Goal: Task Accomplishment & Management: Manage account settings

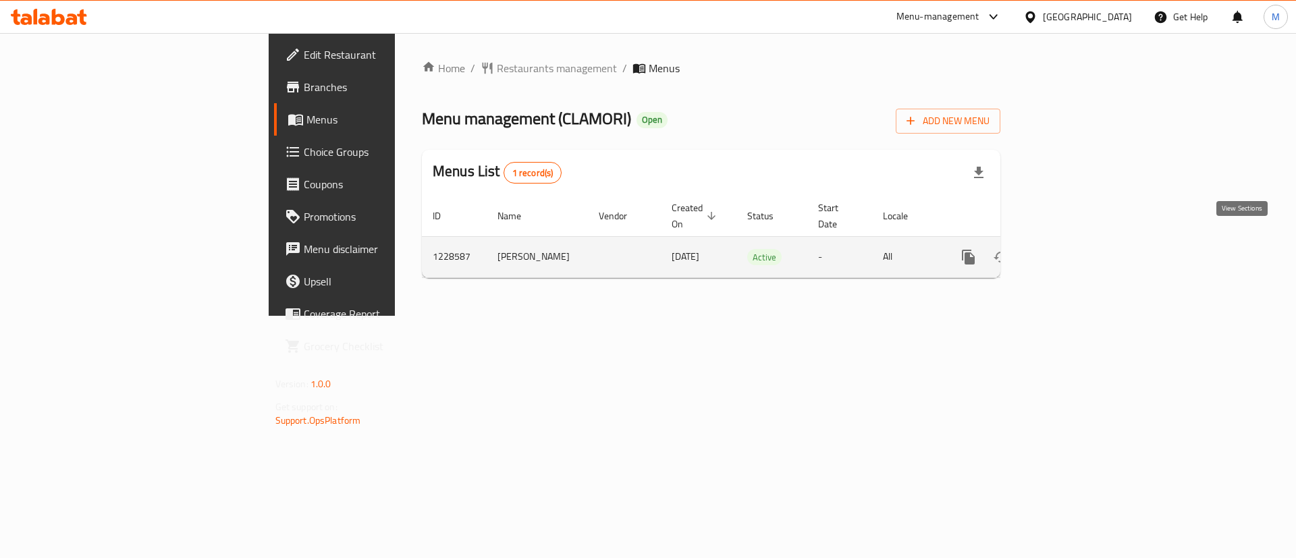
click at [1074, 249] on icon "enhanced table" at bounding box center [1066, 257] width 16 height 16
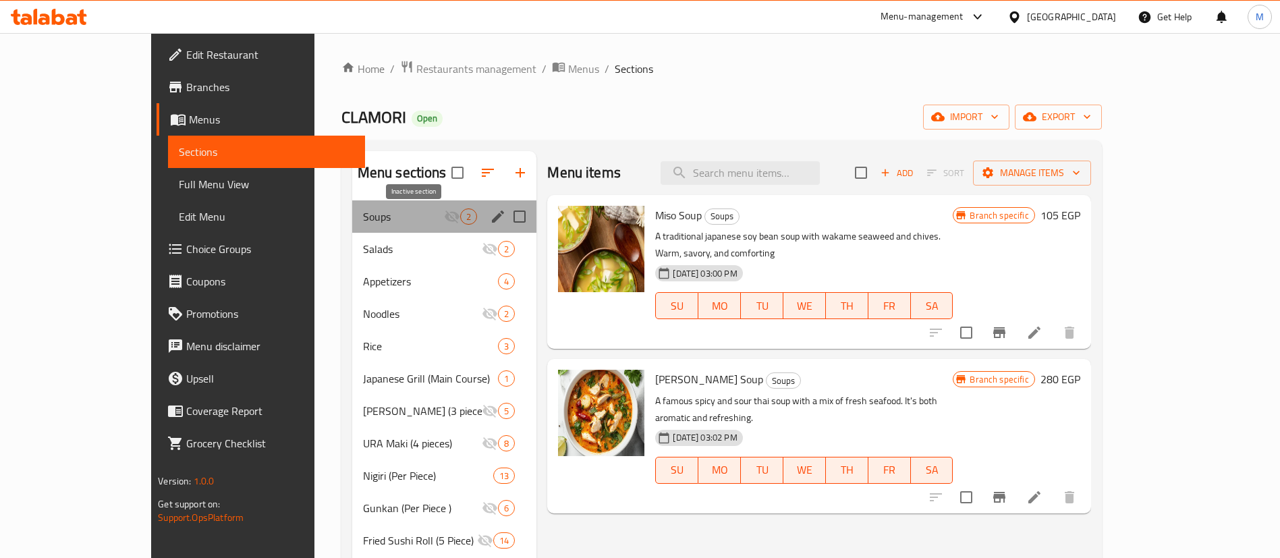
click at [444, 211] on icon "Menu sections" at bounding box center [452, 217] width 16 height 16
click at [392, 214] on span "Soups" at bounding box center [404, 217] width 82 height 16
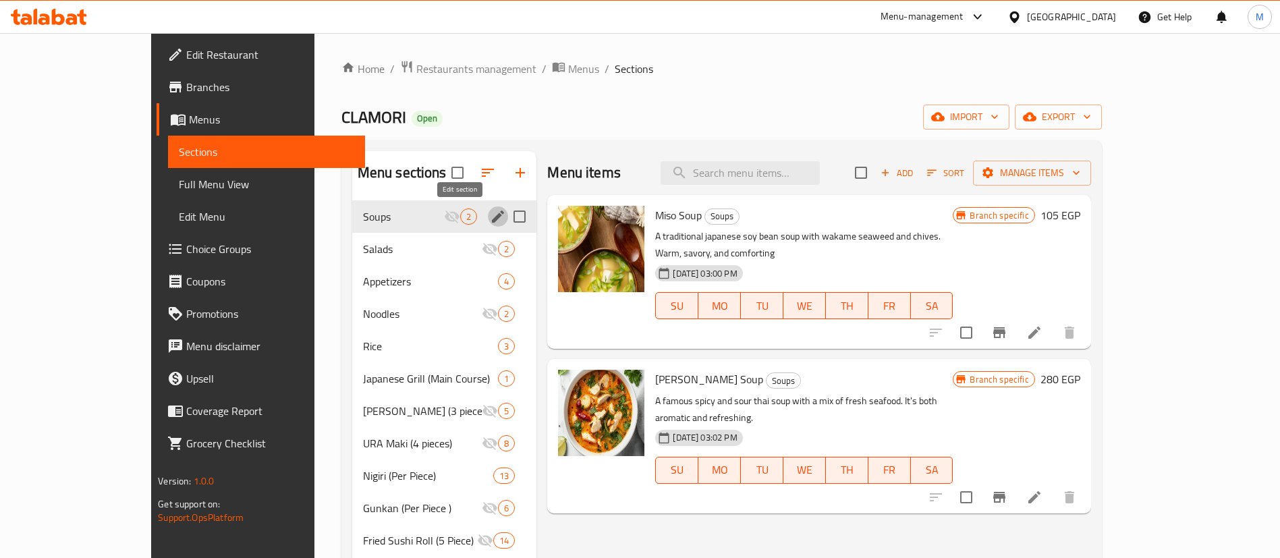
click at [492, 219] on icon "edit" at bounding box center [498, 217] width 12 height 12
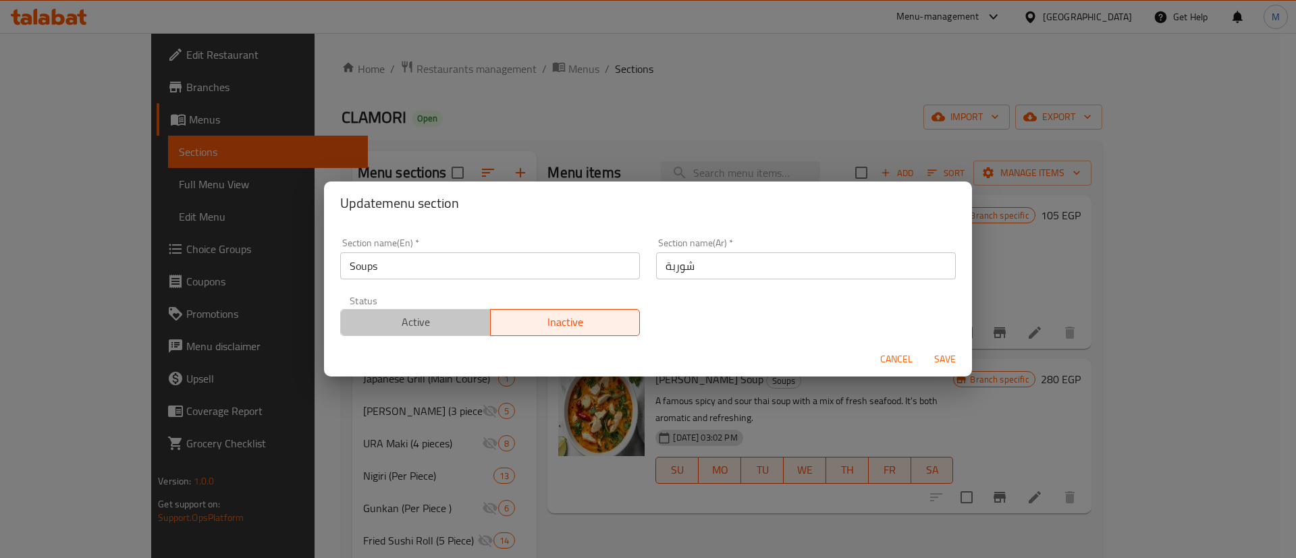
click at [429, 319] on span "Active" at bounding box center [415, 323] width 139 height 20
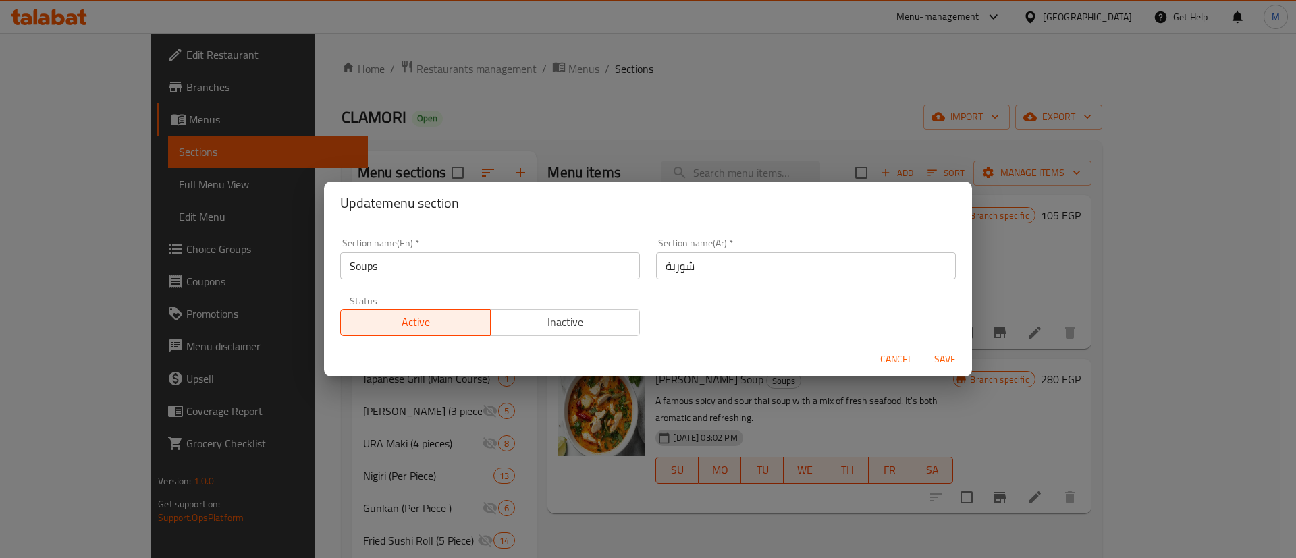
click at [937, 354] on span "Save" at bounding box center [945, 359] width 32 height 17
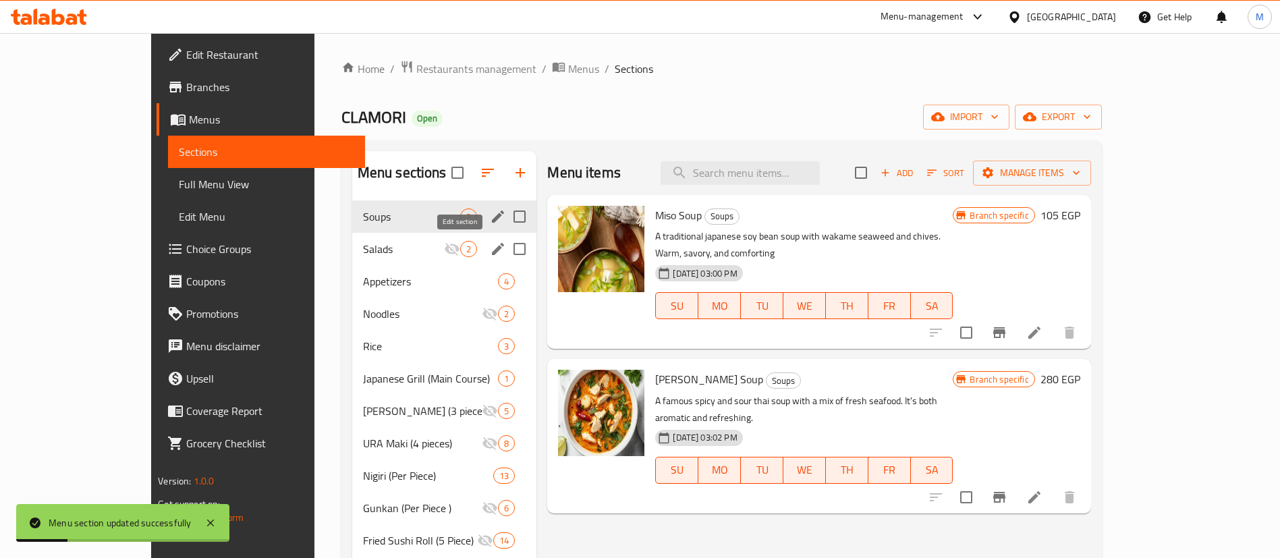
click at [490, 248] on icon "edit" at bounding box center [498, 249] width 16 height 16
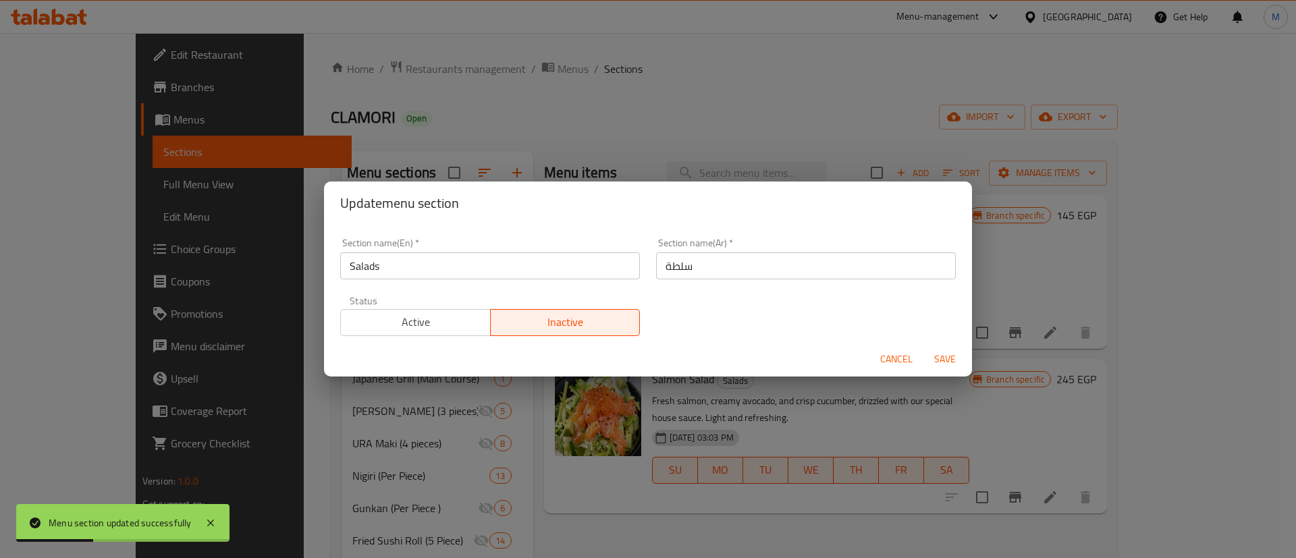
click at [460, 319] on span "Active" at bounding box center [415, 323] width 139 height 20
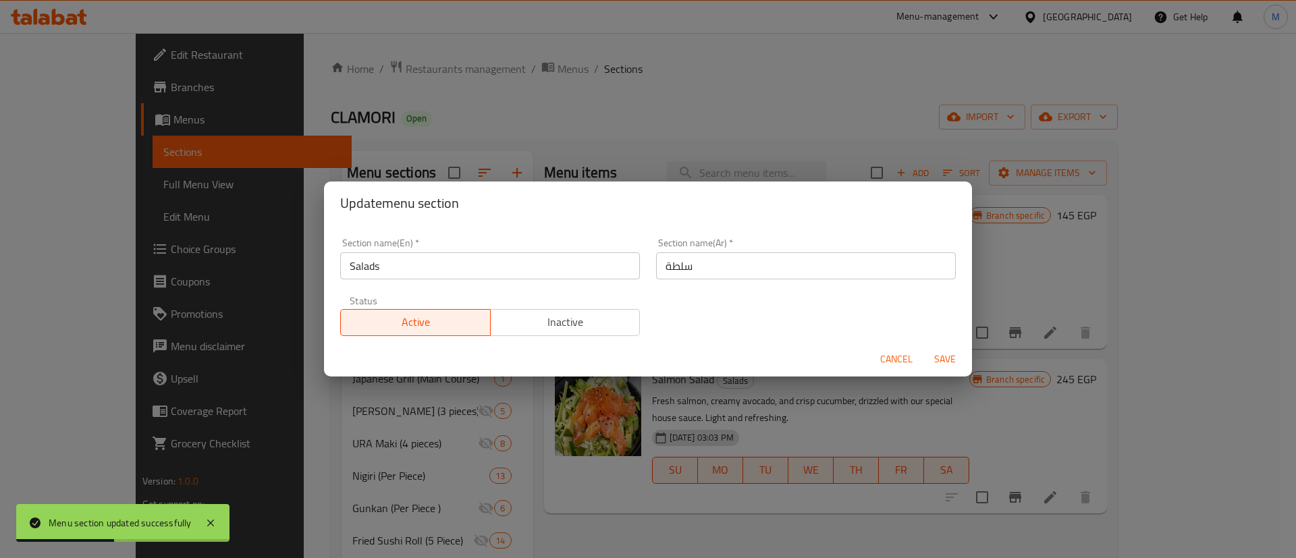
click at [940, 362] on span "Save" at bounding box center [945, 359] width 32 height 17
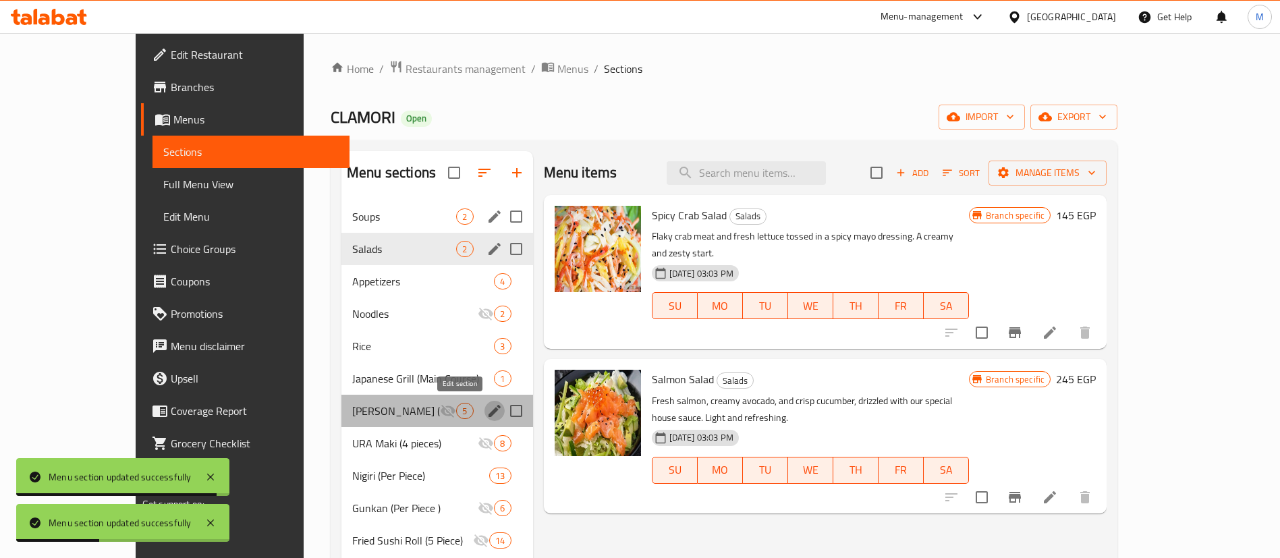
click at [489, 412] on icon "edit" at bounding box center [495, 411] width 12 height 12
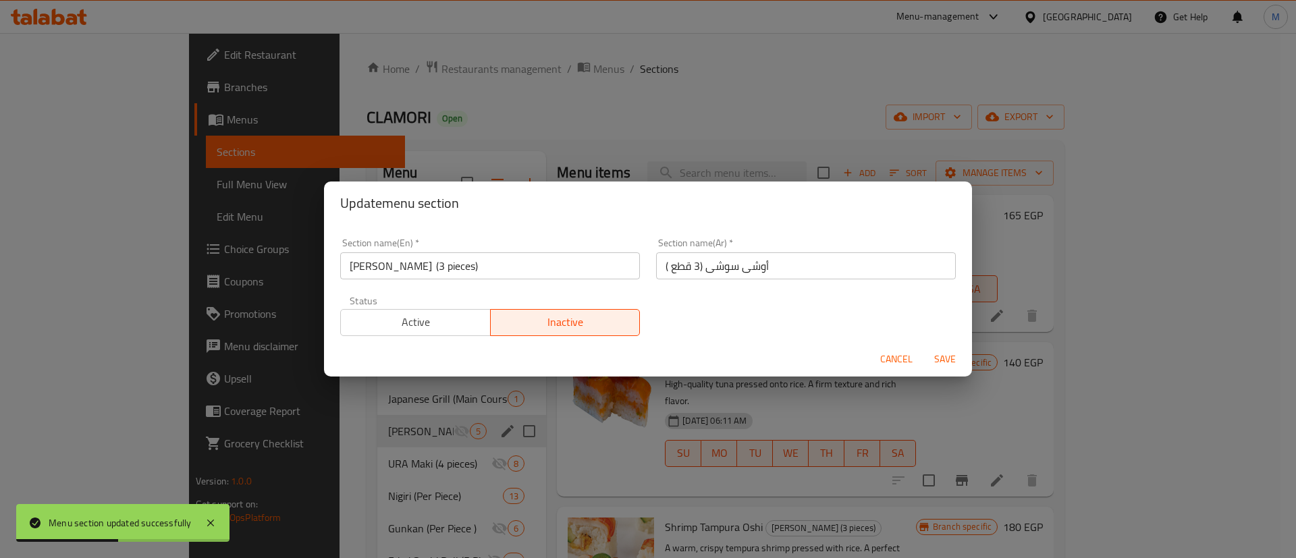
click at [438, 325] on span "Active" at bounding box center [415, 323] width 139 height 20
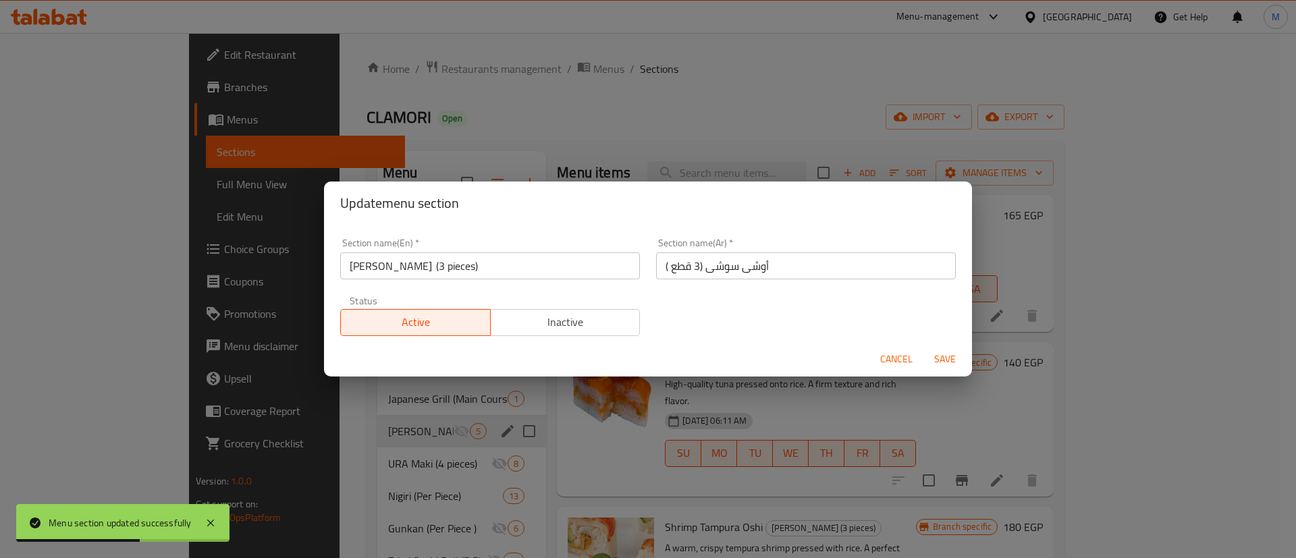
click at [953, 357] on span "Save" at bounding box center [945, 359] width 32 height 17
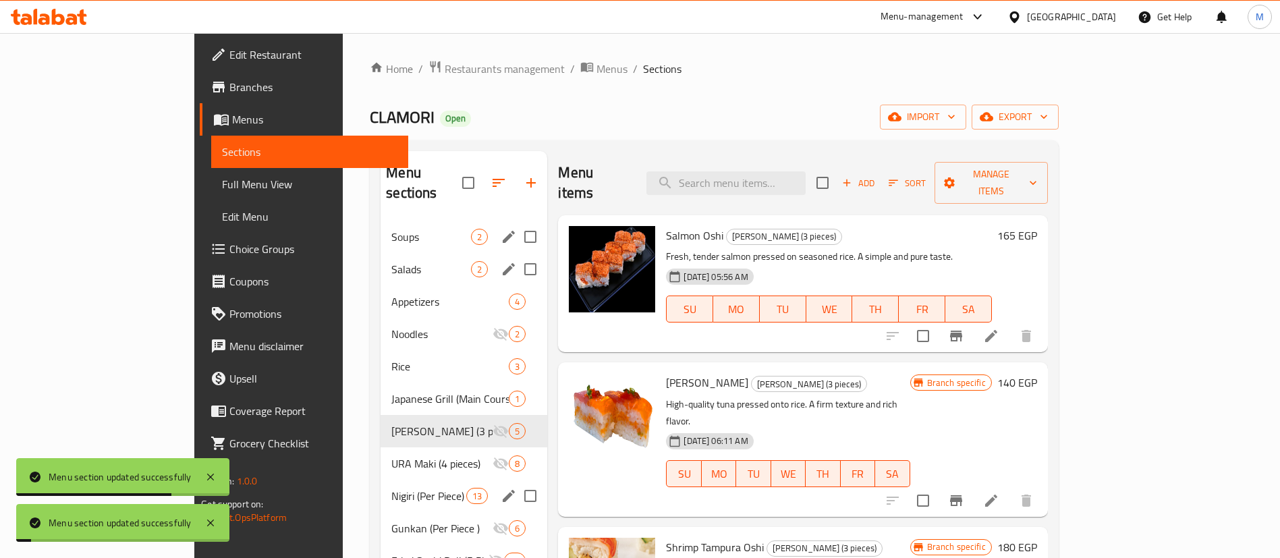
scroll to position [84, 0]
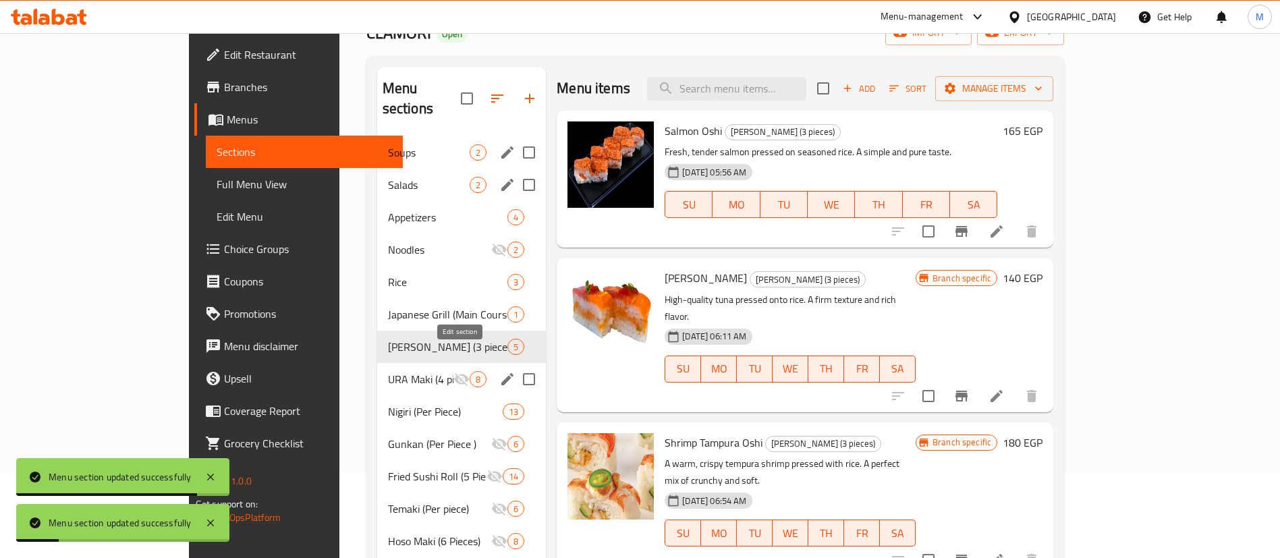
click at [499, 371] on icon "edit" at bounding box center [507, 379] width 16 height 16
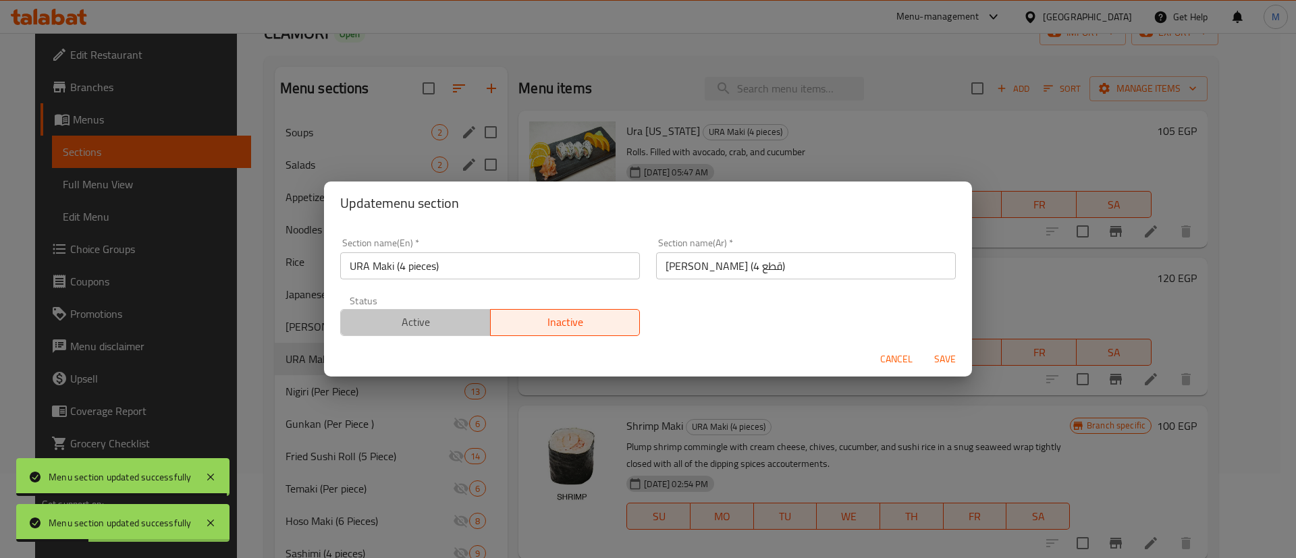
click at [470, 321] on span "Active" at bounding box center [415, 323] width 139 height 20
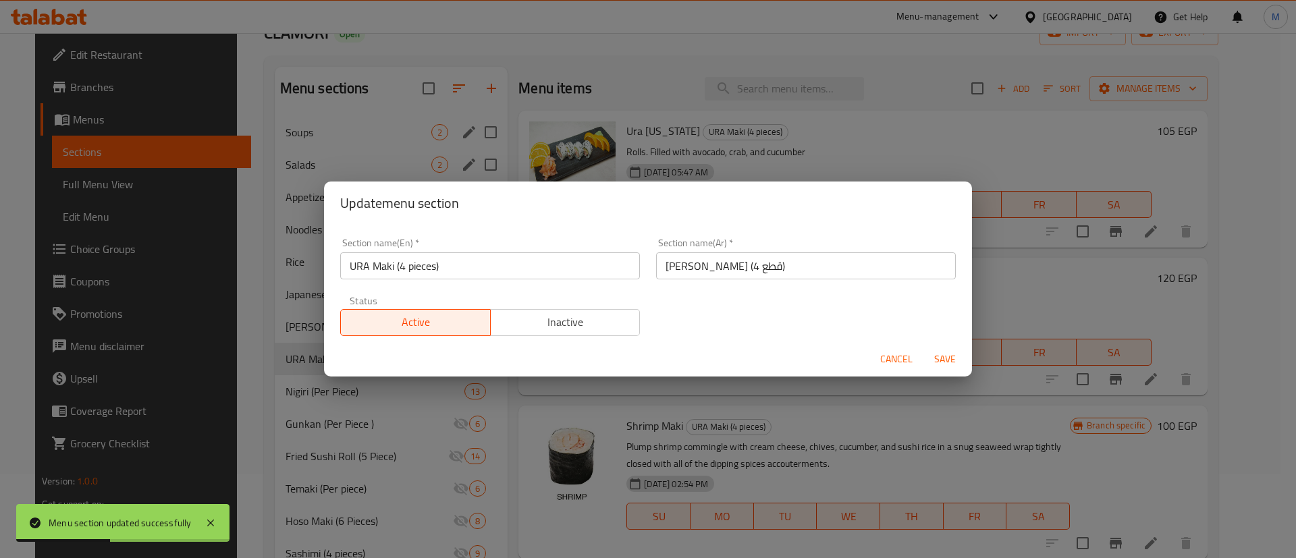
click at [954, 364] on span "Save" at bounding box center [945, 359] width 32 height 17
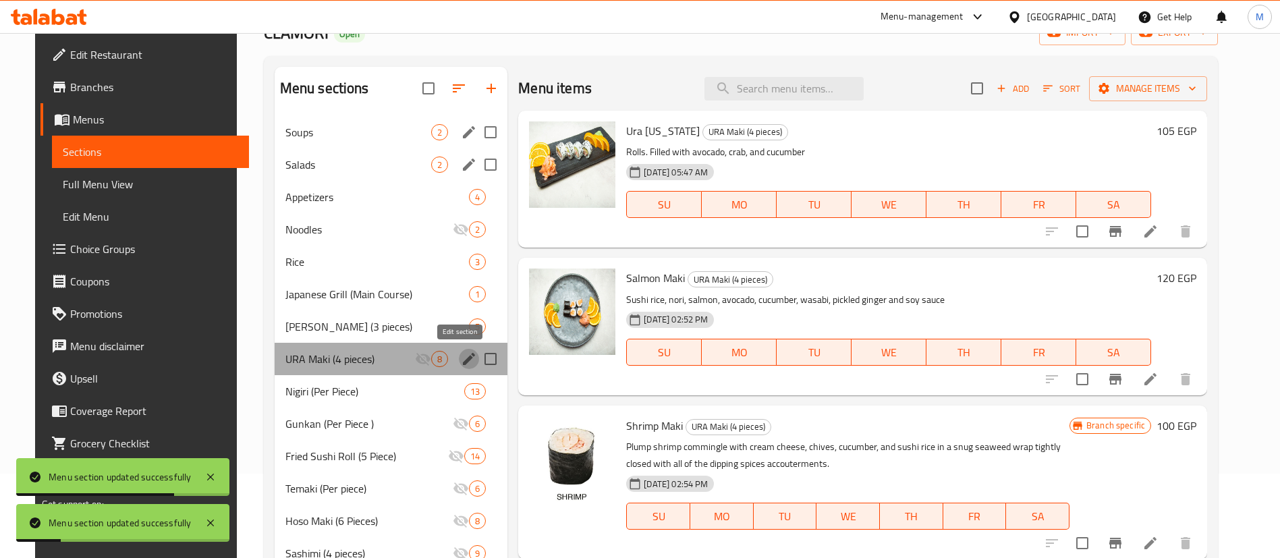
click at [461, 359] on icon "edit" at bounding box center [469, 359] width 16 height 16
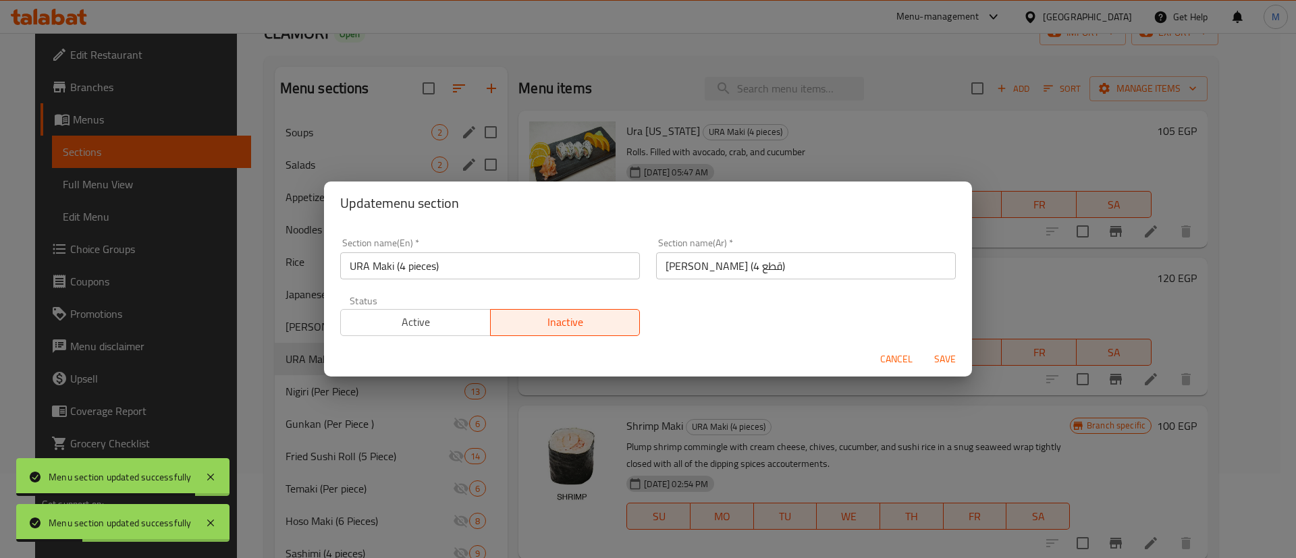
click at [460, 310] on button "Active" at bounding box center [415, 322] width 151 height 27
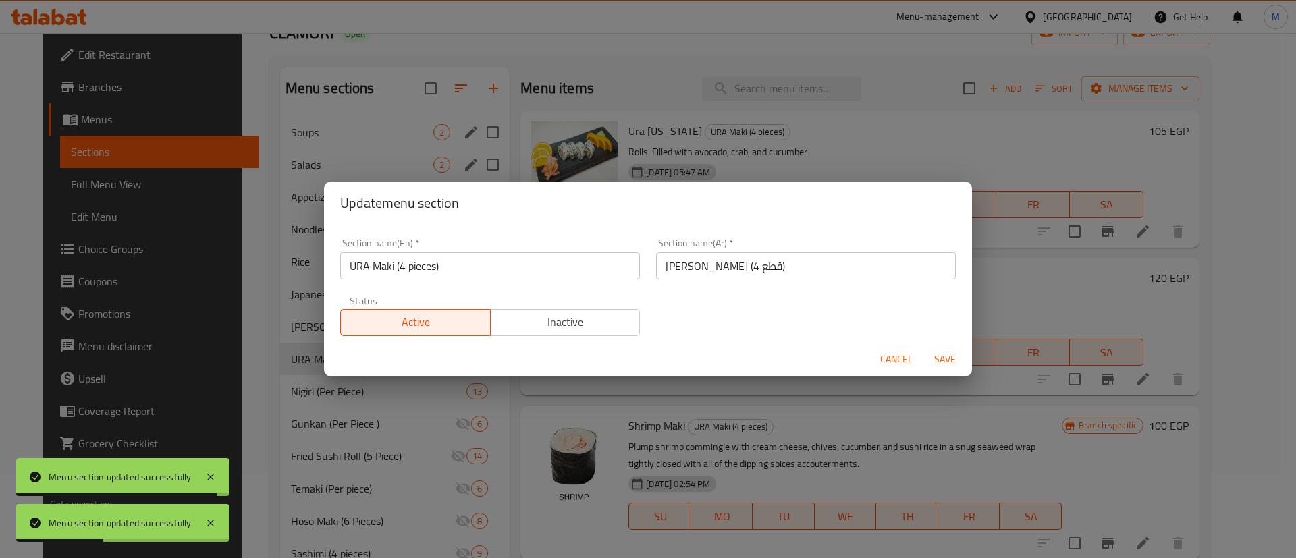
click at [946, 353] on span "Save" at bounding box center [945, 359] width 32 height 17
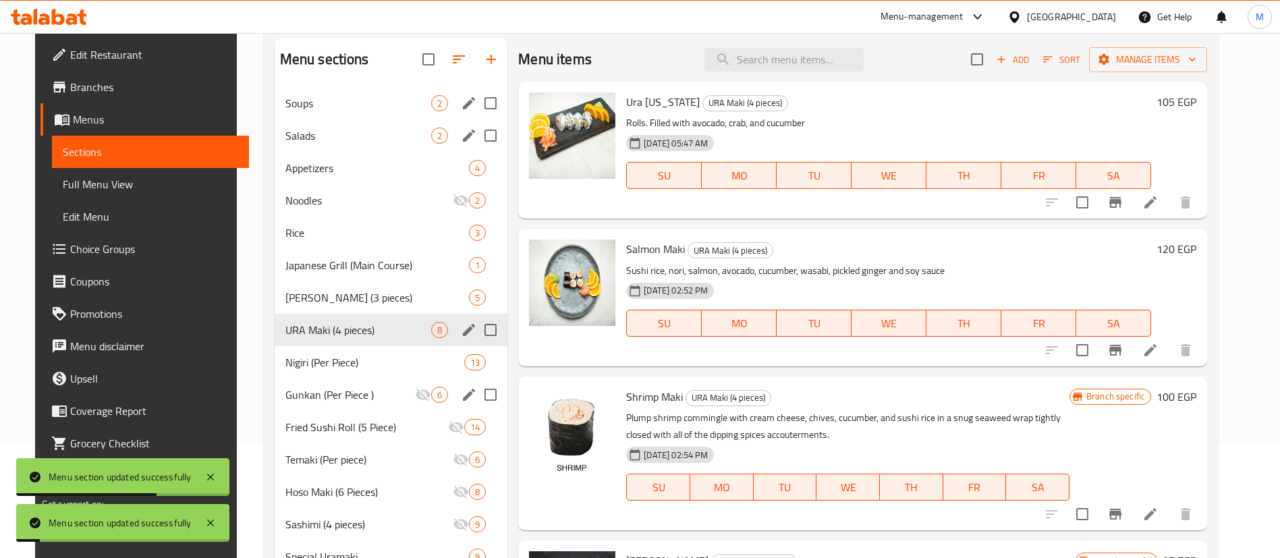
scroll to position [115, 0]
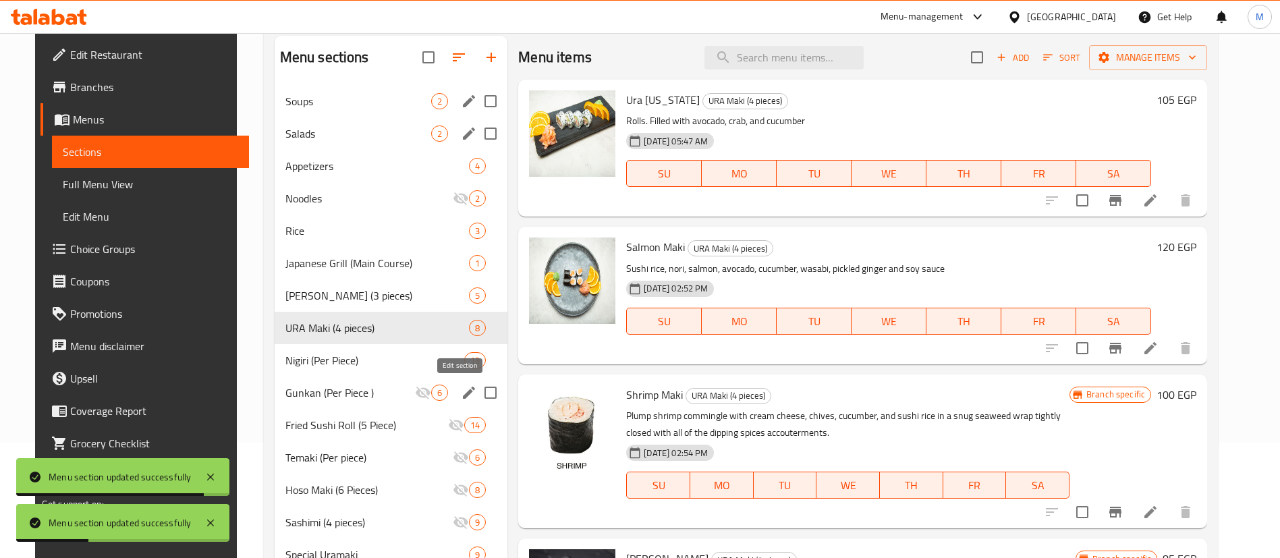
click at [461, 389] on icon "edit" at bounding box center [469, 393] width 16 height 16
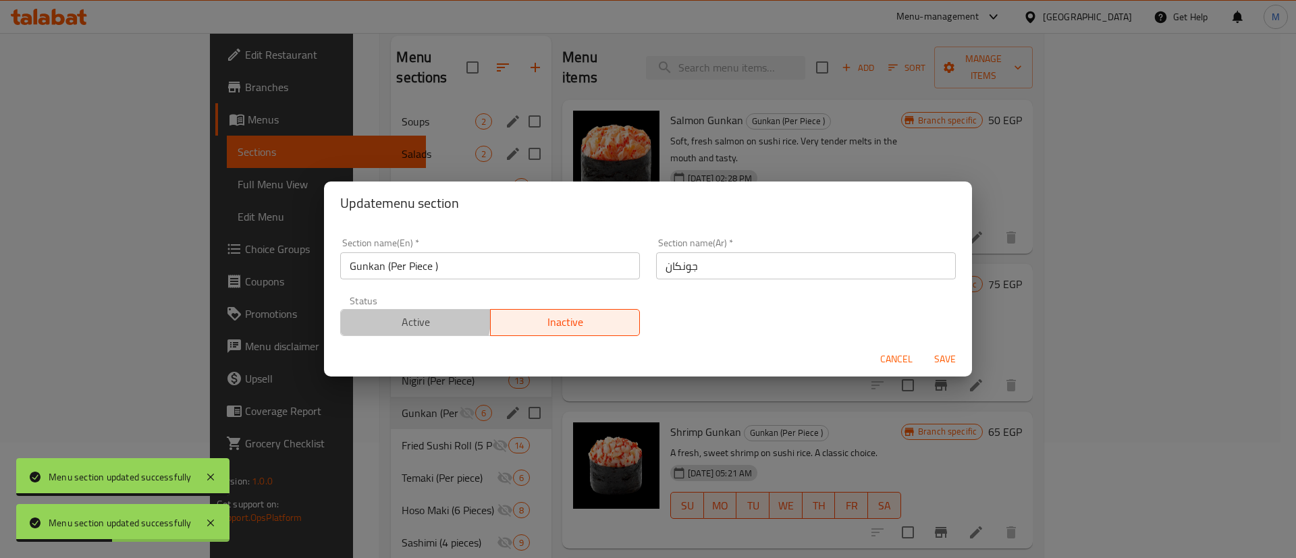
click at [414, 318] on span "Active" at bounding box center [415, 323] width 139 height 20
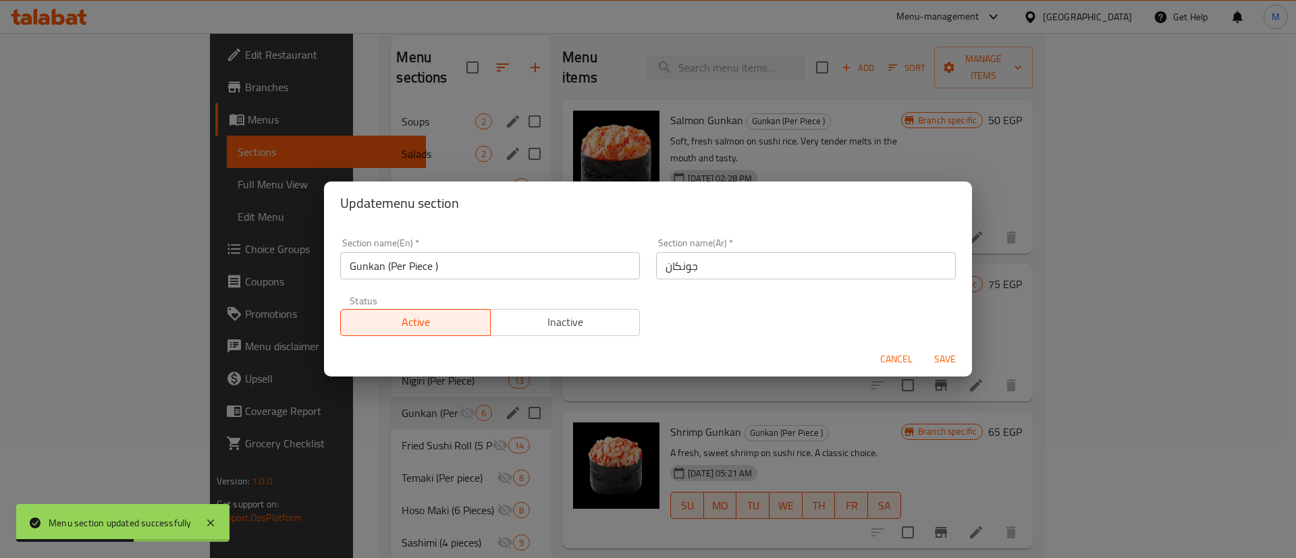
click at [940, 354] on span "Save" at bounding box center [945, 359] width 32 height 17
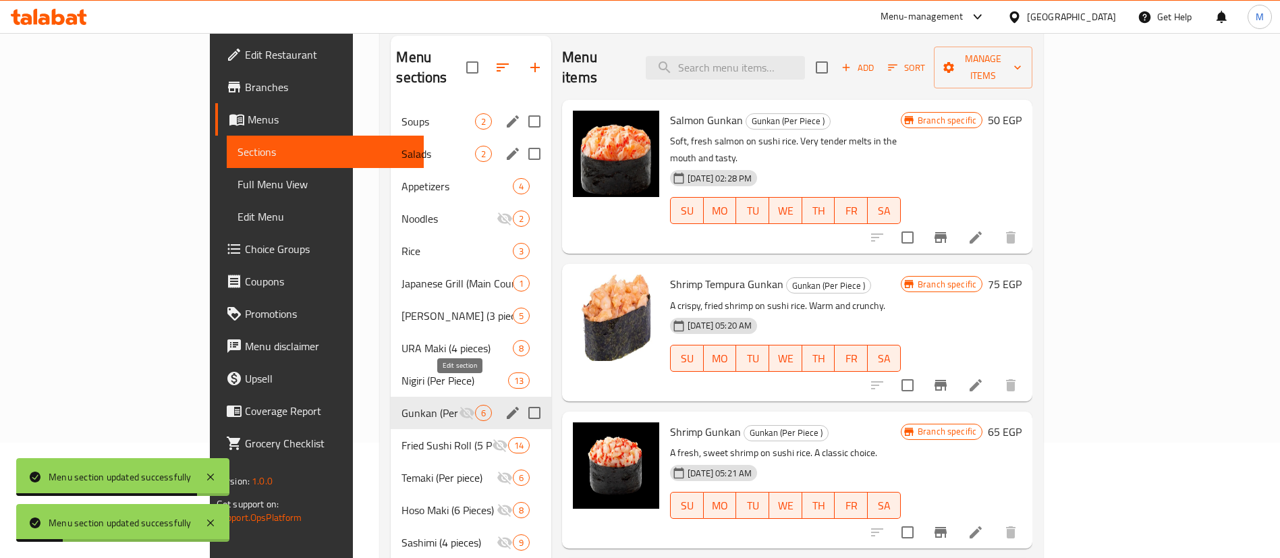
click at [505, 405] on icon "edit" at bounding box center [513, 413] width 16 height 16
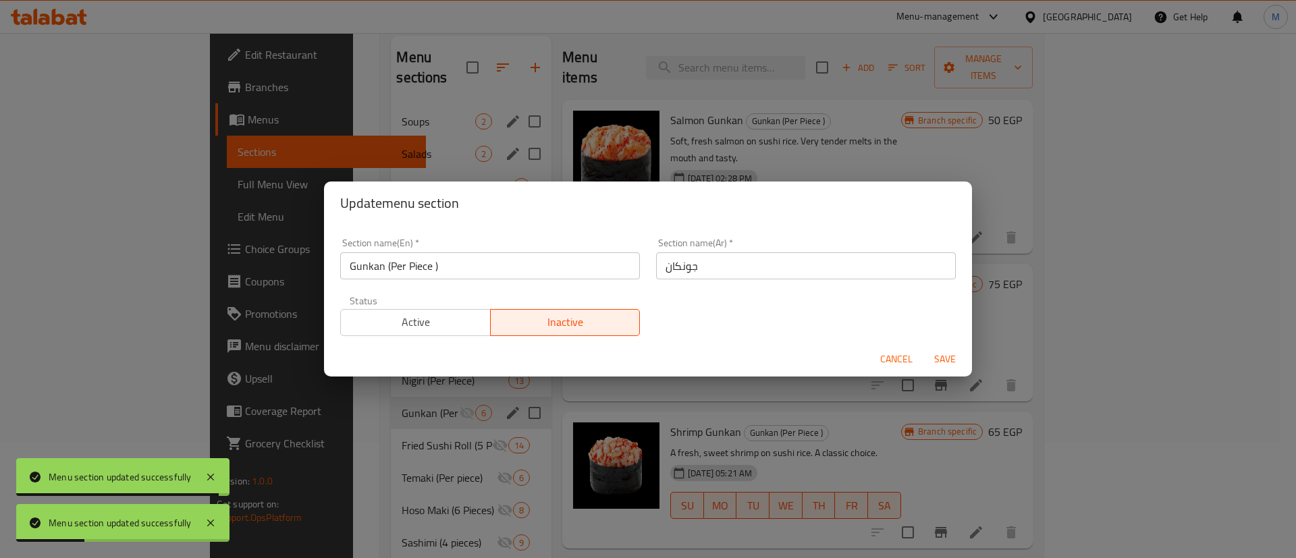
click at [439, 307] on div "Active Inactive" at bounding box center [490, 316] width 300 height 40
click at [439, 311] on button "Active" at bounding box center [415, 322] width 151 height 27
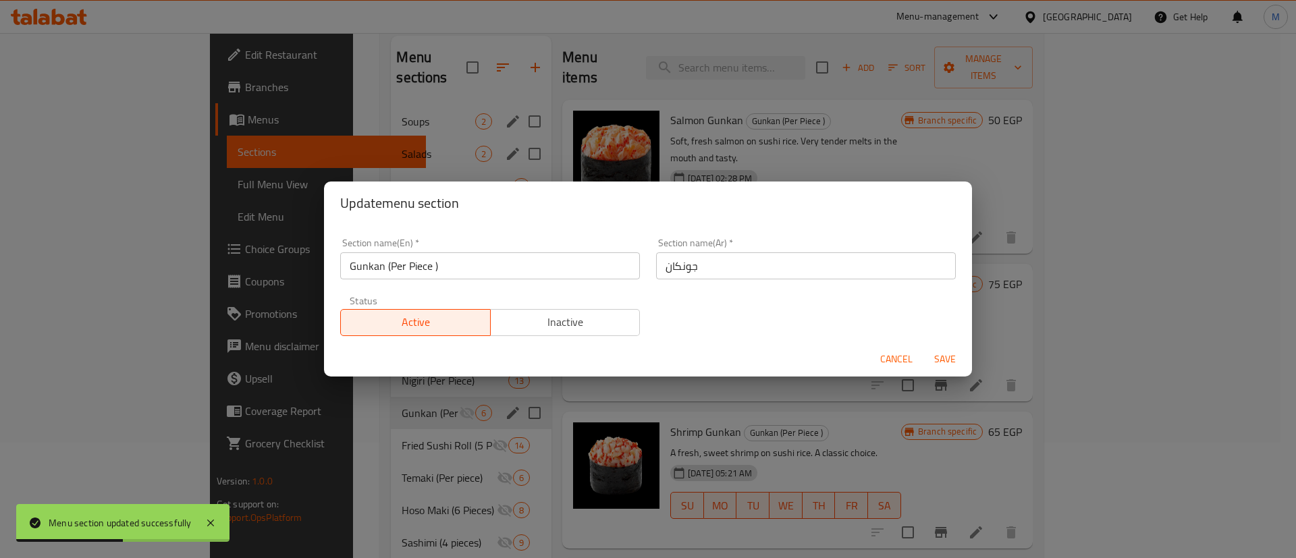
click at [949, 357] on span "Save" at bounding box center [945, 359] width 32 height 17
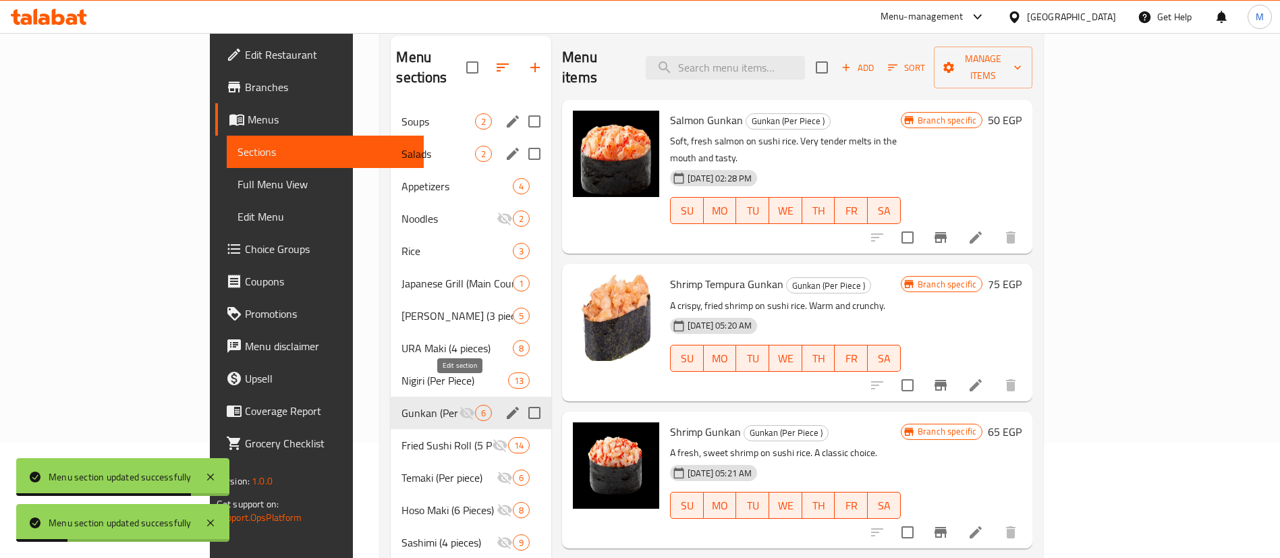
click at [507, 407] on icon "edit" at bounding box center [513, 413] width 12 height 12
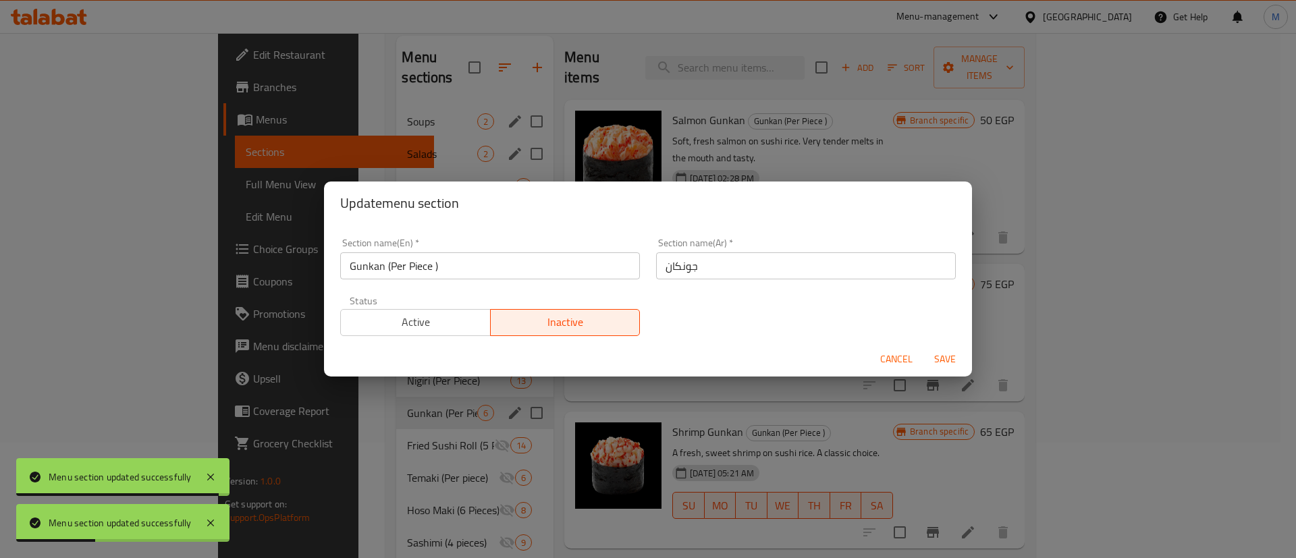
click at [434, 318] on span "Active" at bounding box center [415, 323] width 139 height 20
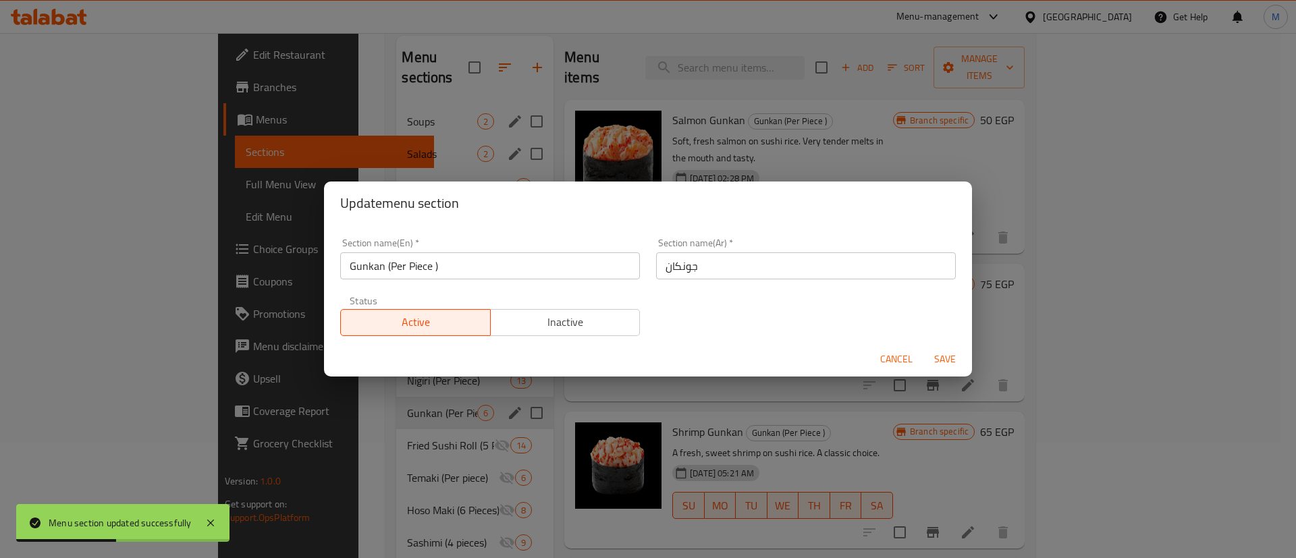
click at [938, 352] on span "Save" at bounding box center [945, 359] width 32 height 17
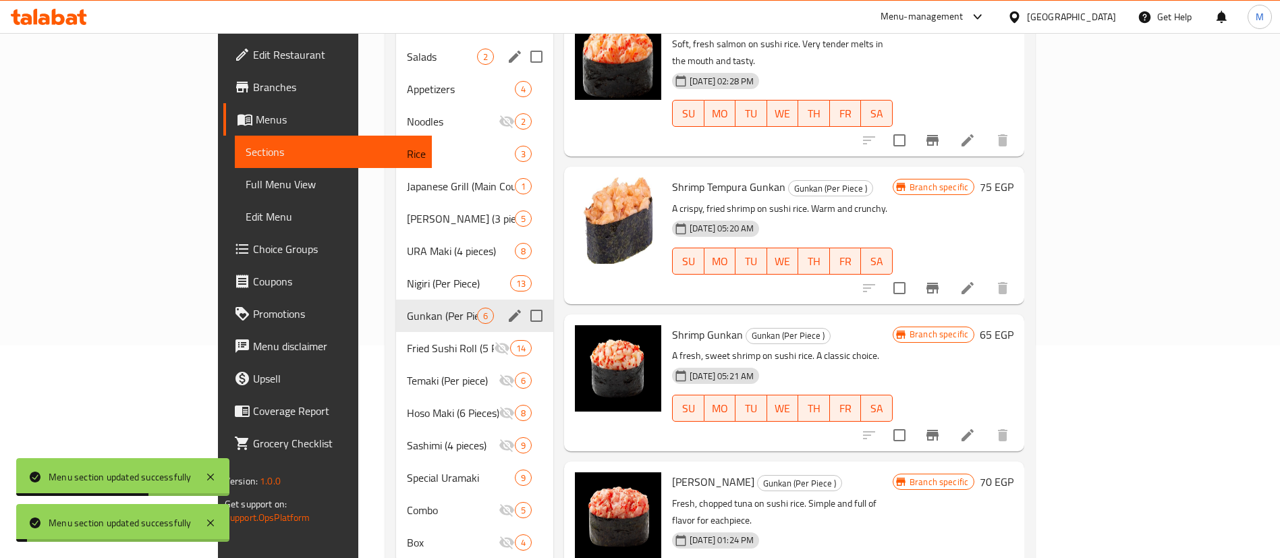
scroll to position [217, 0]
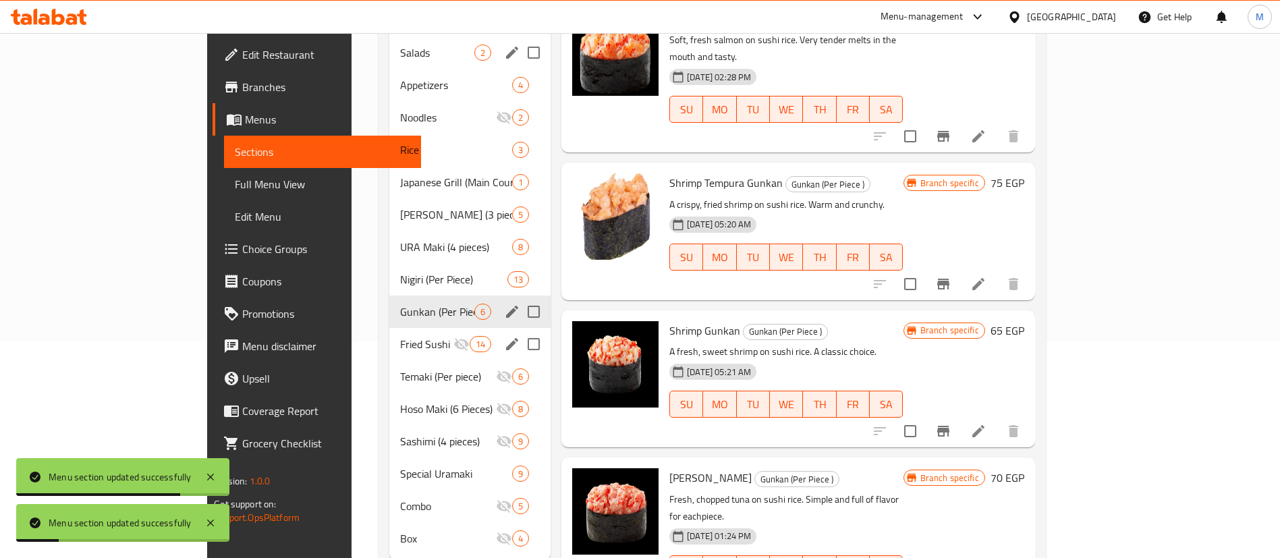
click at [504, 336] on icon "edit" at bounding box center [512, 344] width 16 height 16
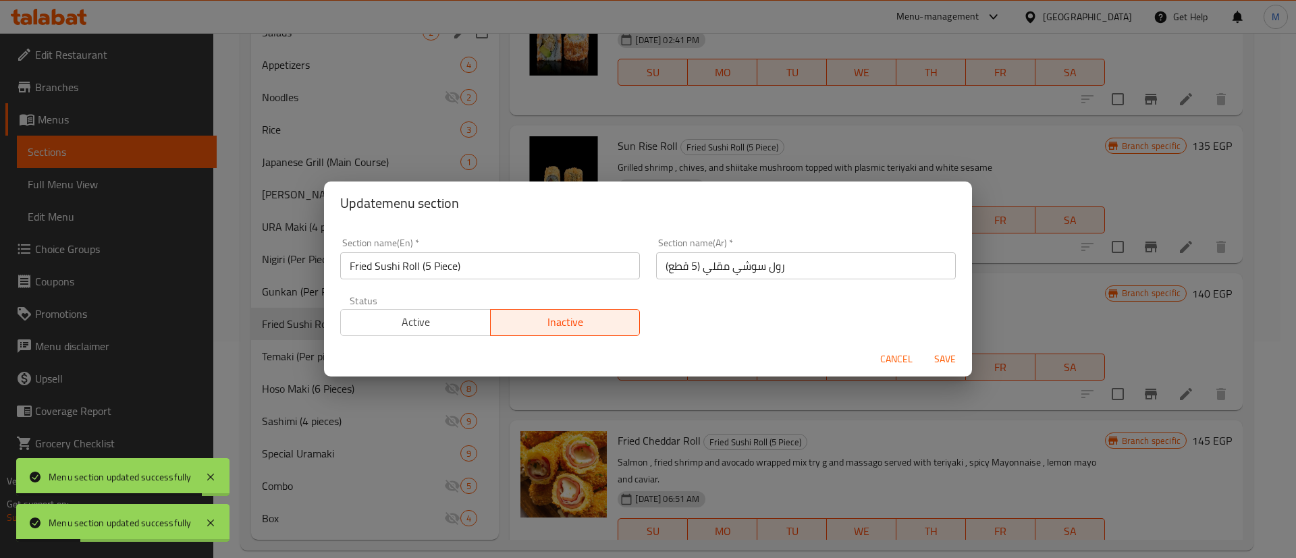
click at [446, 329] on span "Active" at bounding box center [415, 323] width 139 height 20
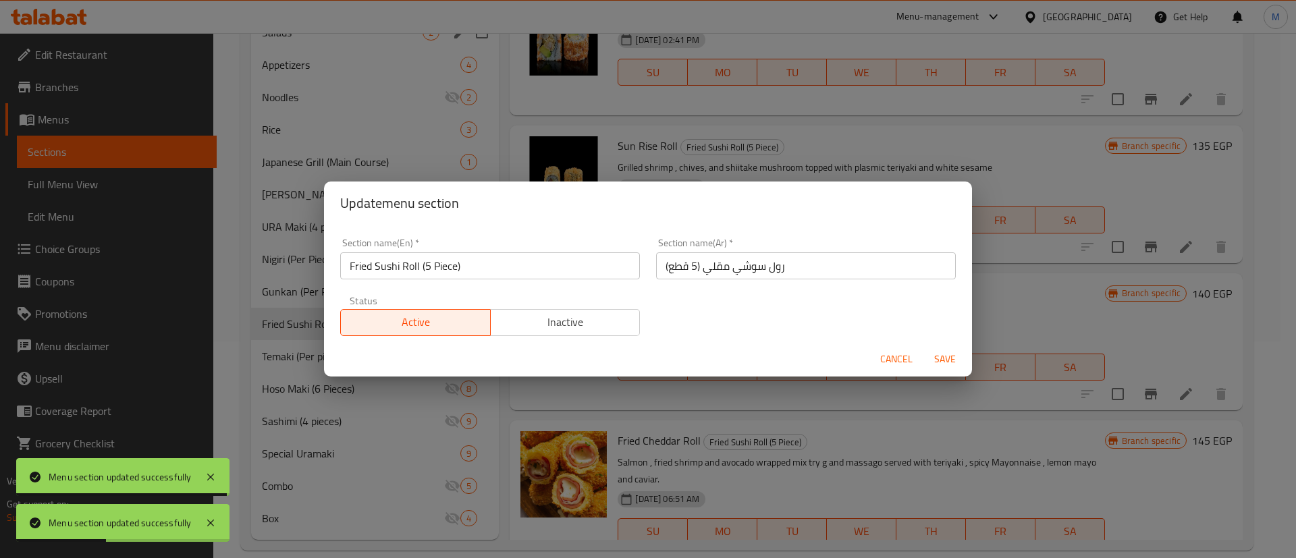
click at [930, 352] on span "Save" at bounding box center [945, 359] width 32 height 17
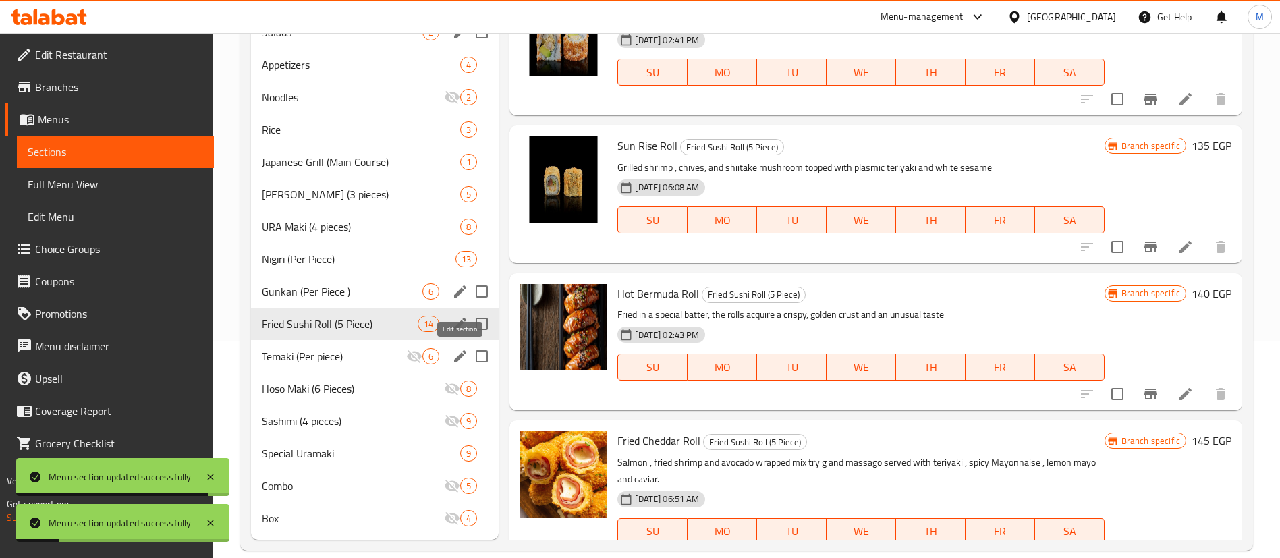
click at [456, 357] on icon "edit" at bounding box center [460, 356] width 16 height 16
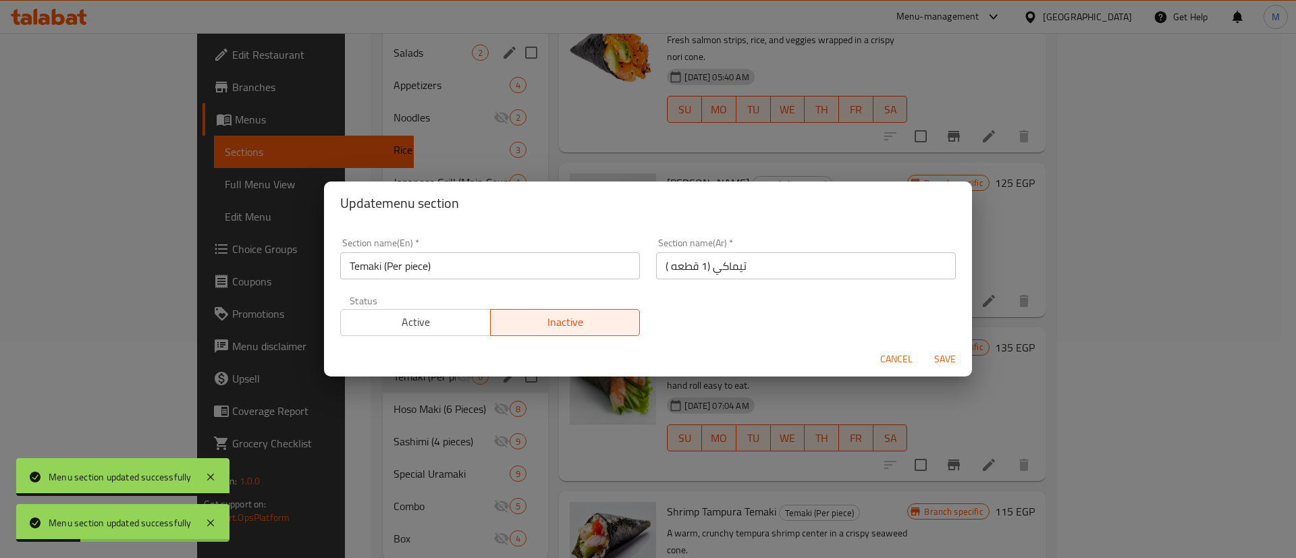
click at [452, 316] on span "Active" at bounding box center [415, 323] width 139 height 20
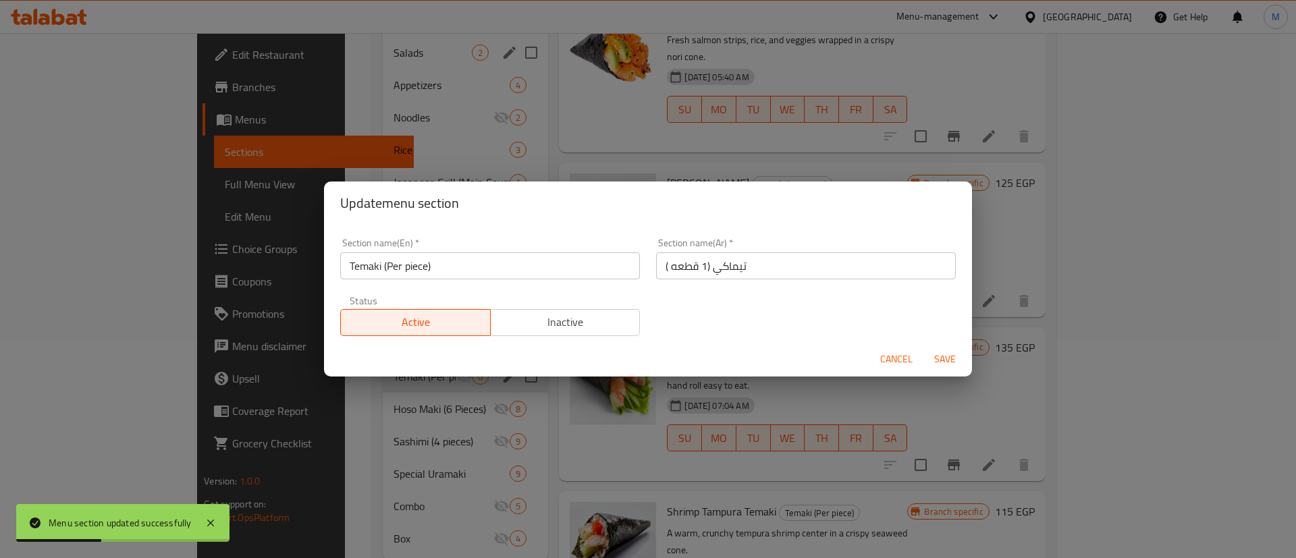
click at [945, 360] on span "Save" at bounding box center [945, 359] width 32 height 17
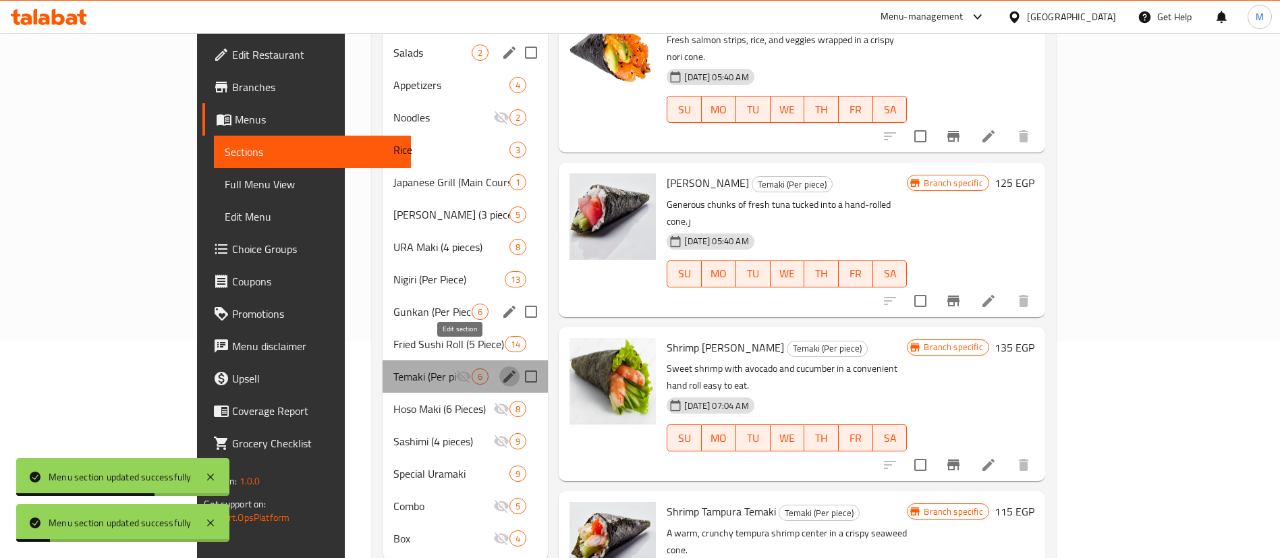
click at [504, 371] on icon "edit" at bounding box center [510, 377] width 12 height 12
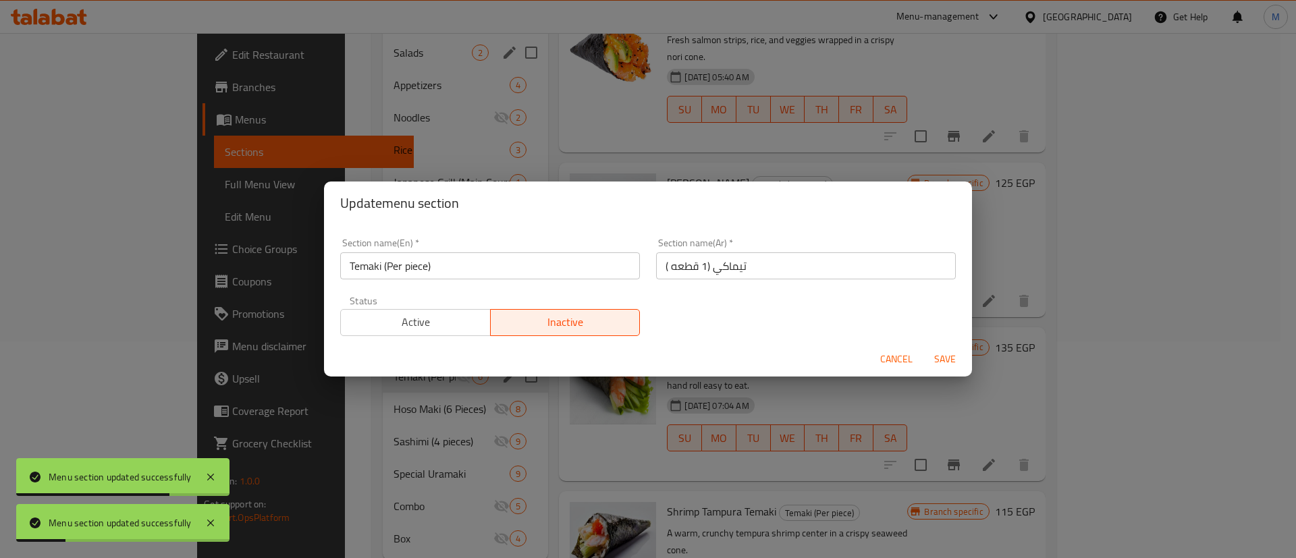
click at [456, 321] on span "Active" at bounding box center [415, 323] width 139 height 20
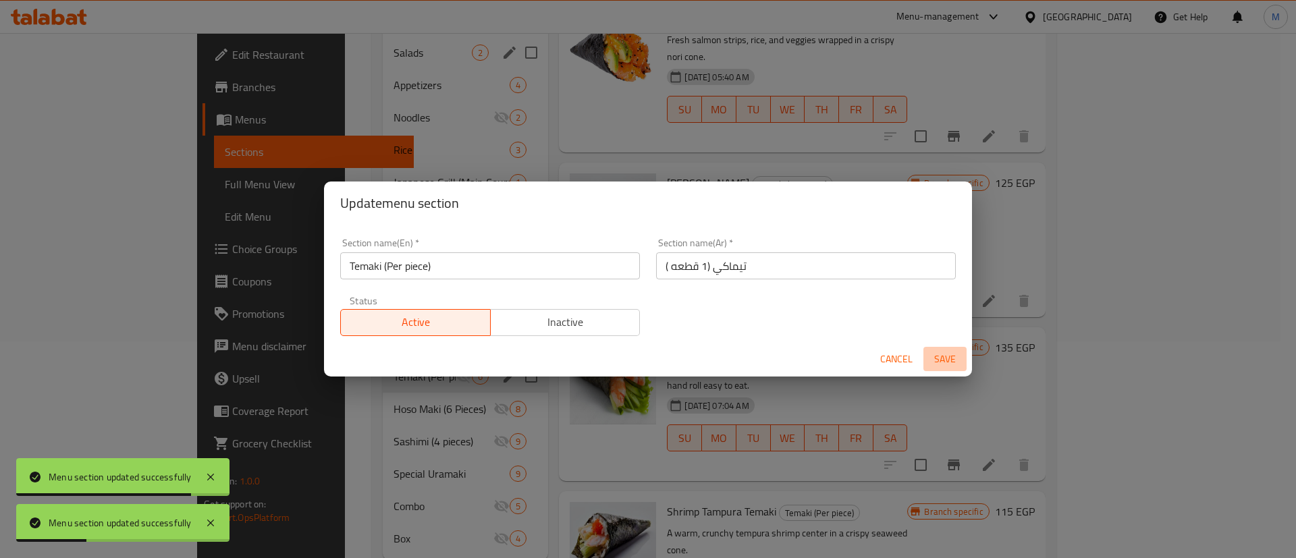
click at [936, 349] on button "Save" at bounding box center [944, 359] width 43 height 25
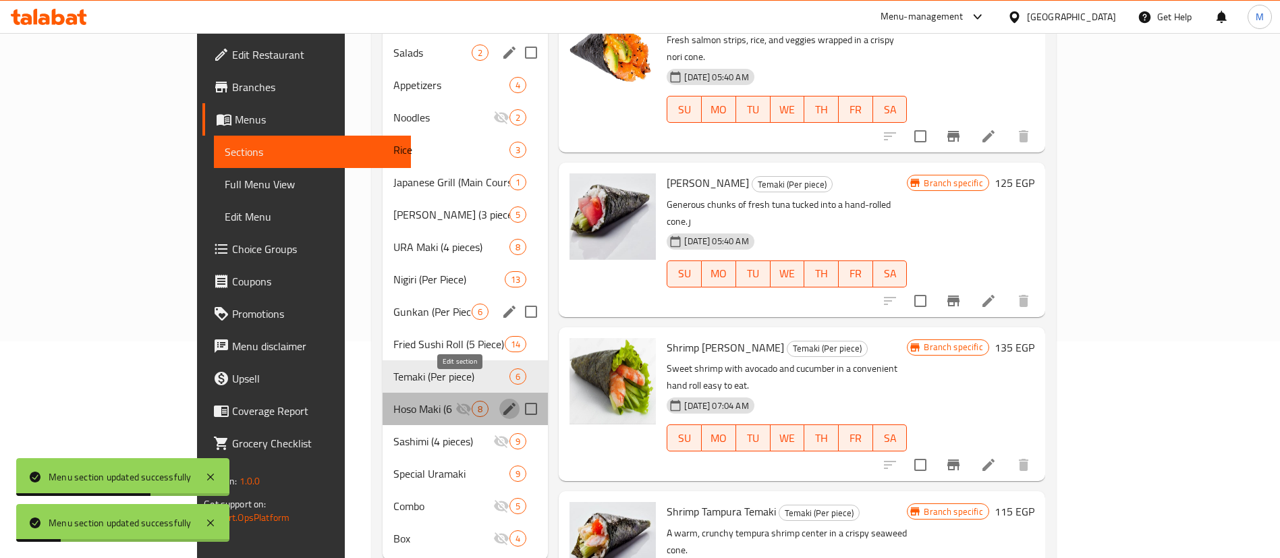
click at [502, 401] on icon "edit" at bounding box center [510, 409] width 16 height 16
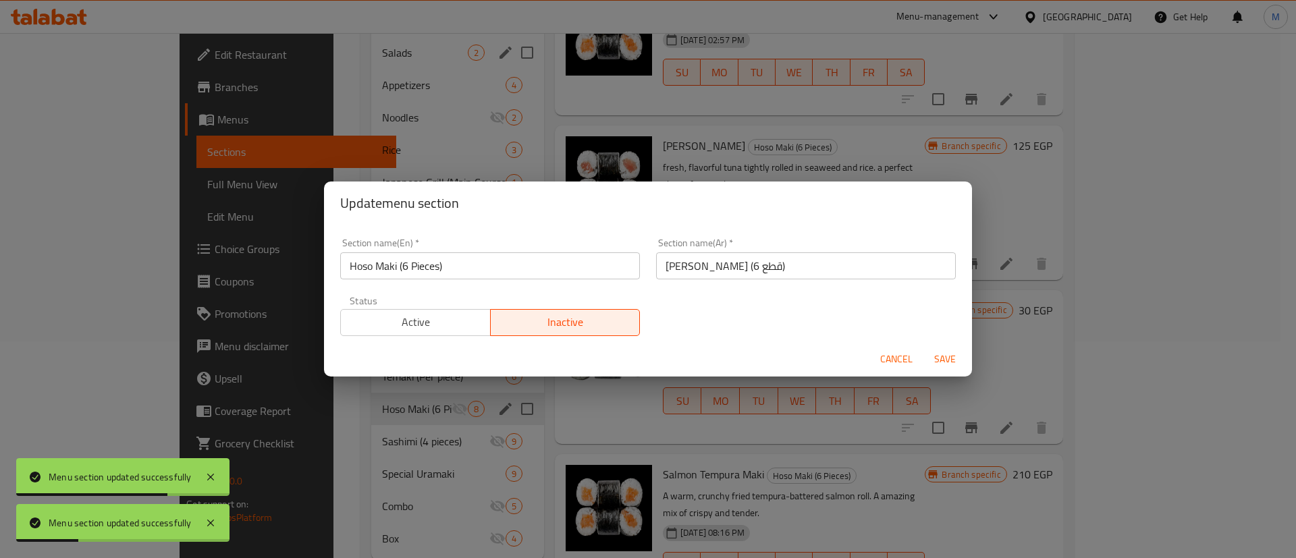
click at [458, 319] on span "Active" at bounding box center [415, 323] width 139 height 20
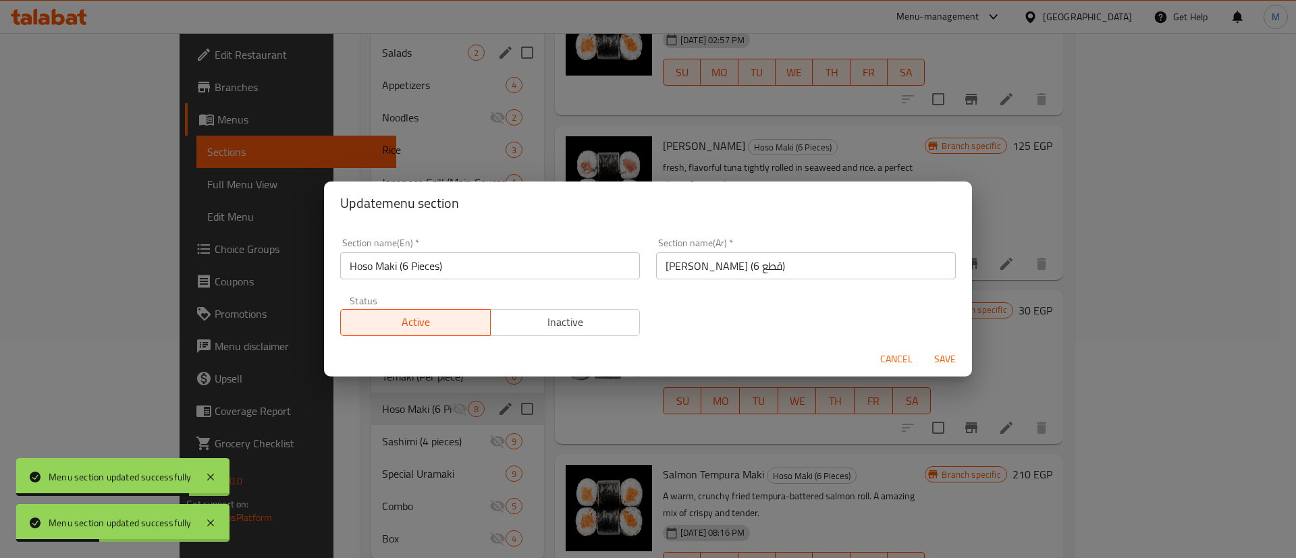
click at [936, 346] on div "Cancel Save" at bounding box center [648, 360] width 648 height 36
click at [936, 353] on span "Save" at bounding box center [945, 359] width 32 height 17
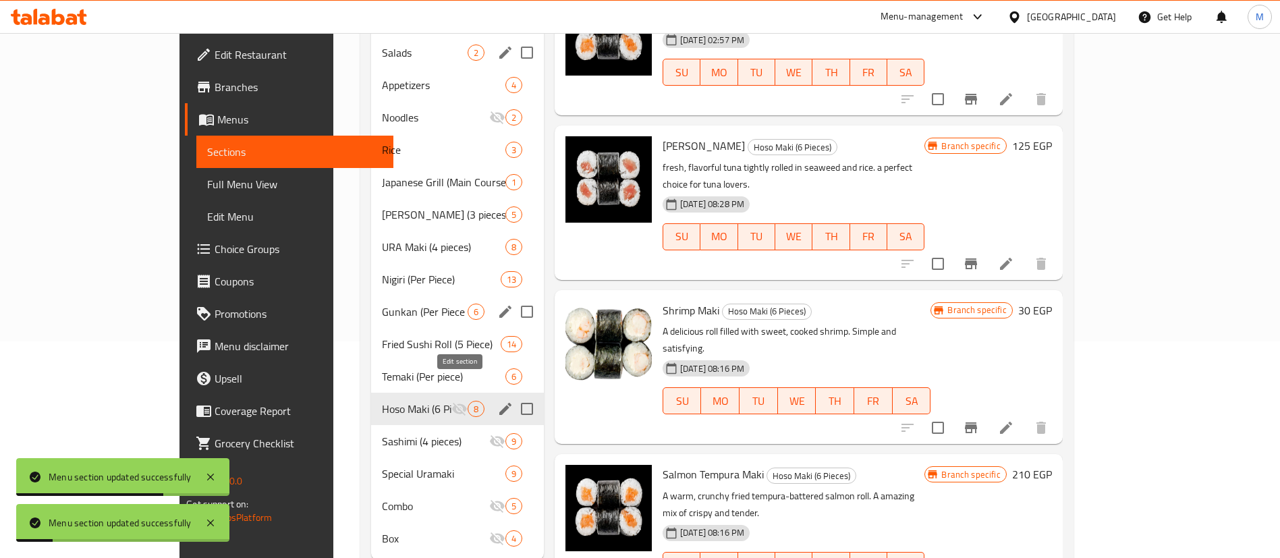
click at [497, 401] on icon "edit" at bounding box center [505, 409] width 16 height 16
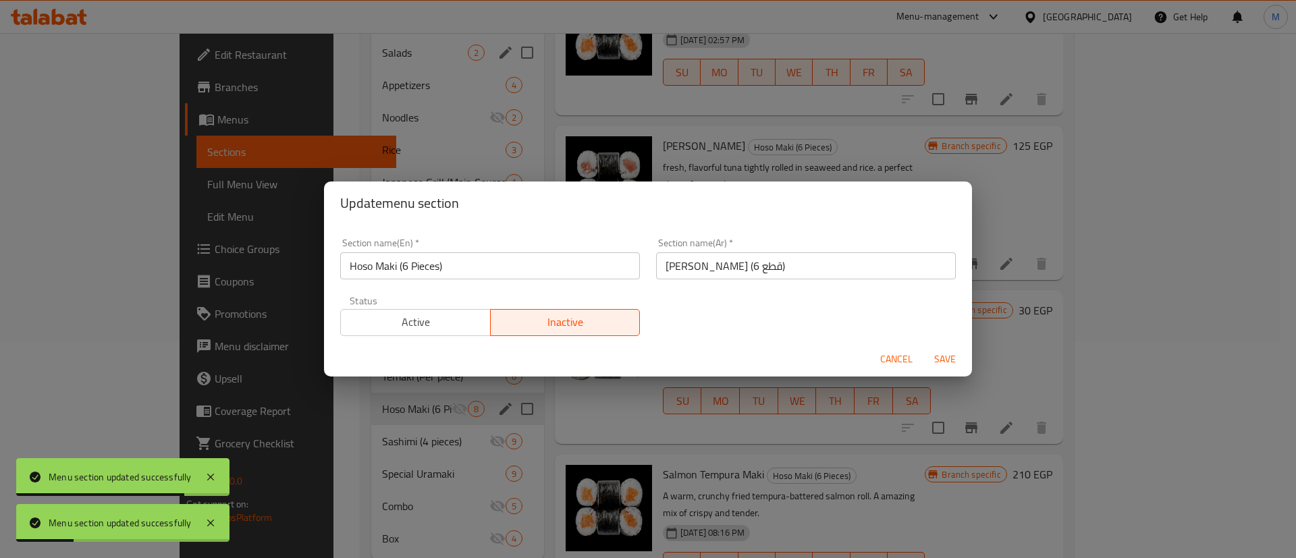
click at [430, 327] on span "Active" at bounding box center [415, 323] width 139 height 20
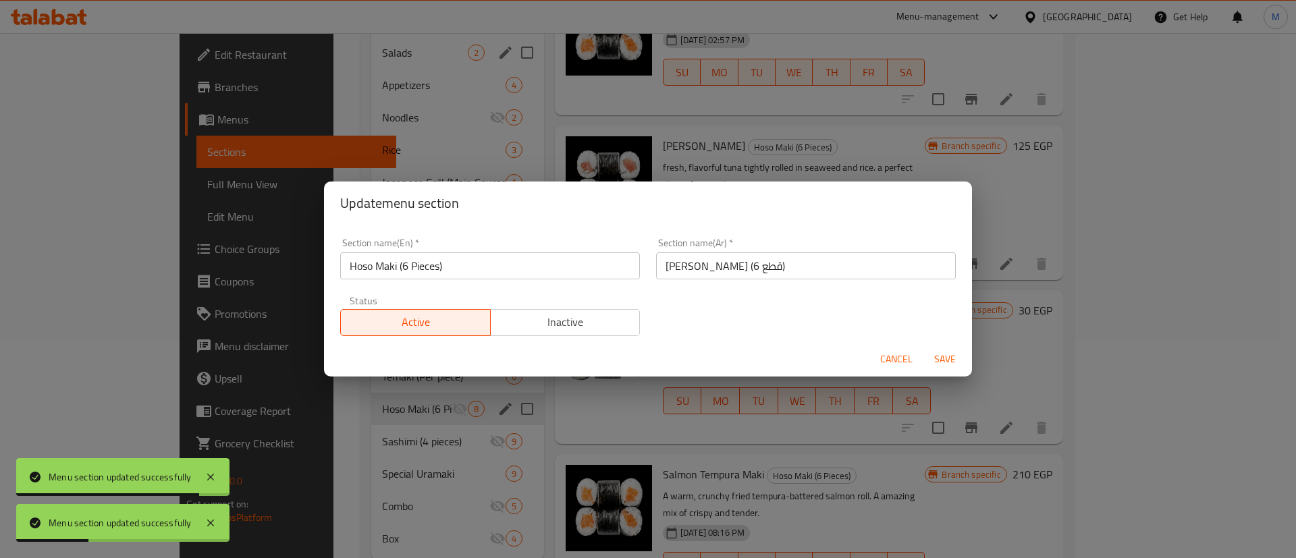
click at [942, 357] on span "Save" at bounding box center [945, 359] width 32 height 17
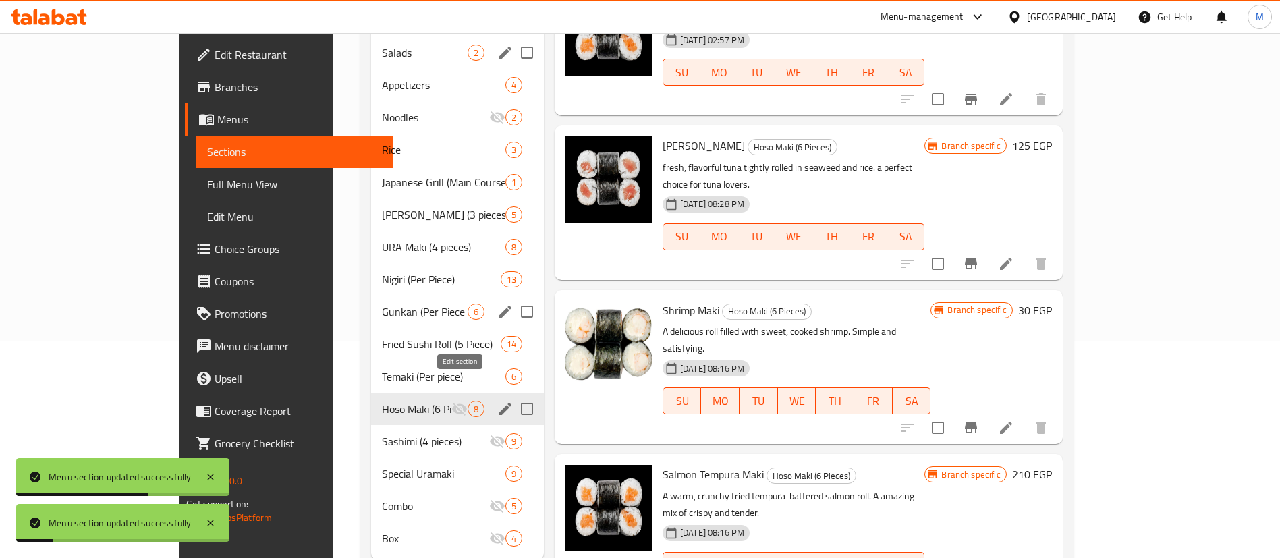
click at [497, 401] on icon "edit" at bounding box center [505, 409] width 16 height 16
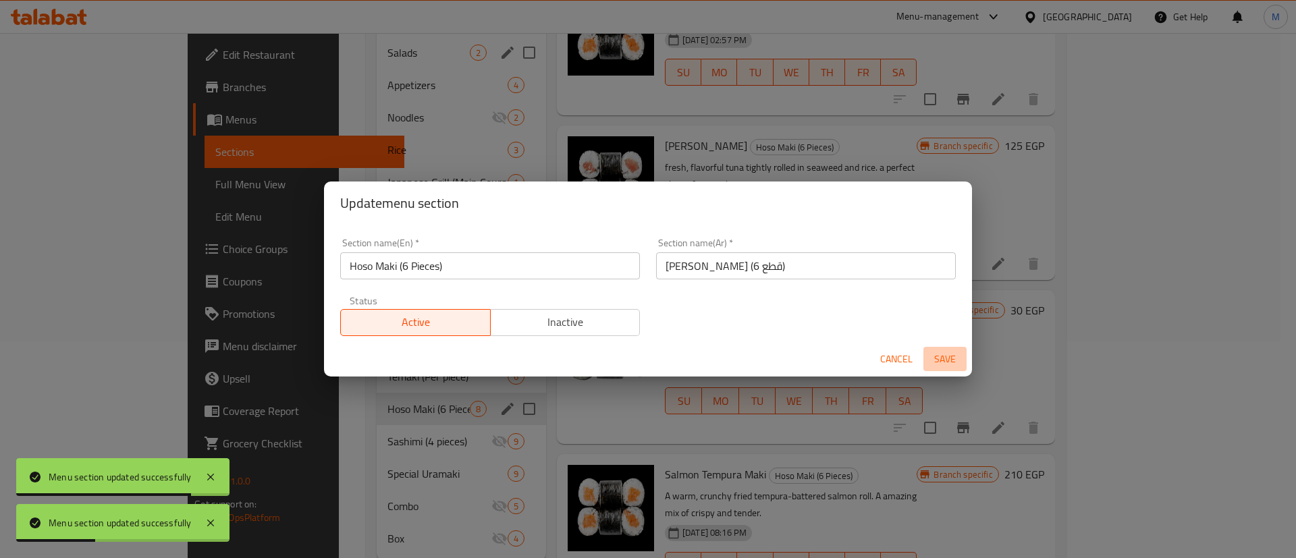
click at [952, 358] on span "Save" at bounding box center [945, 359] width 32 height 17
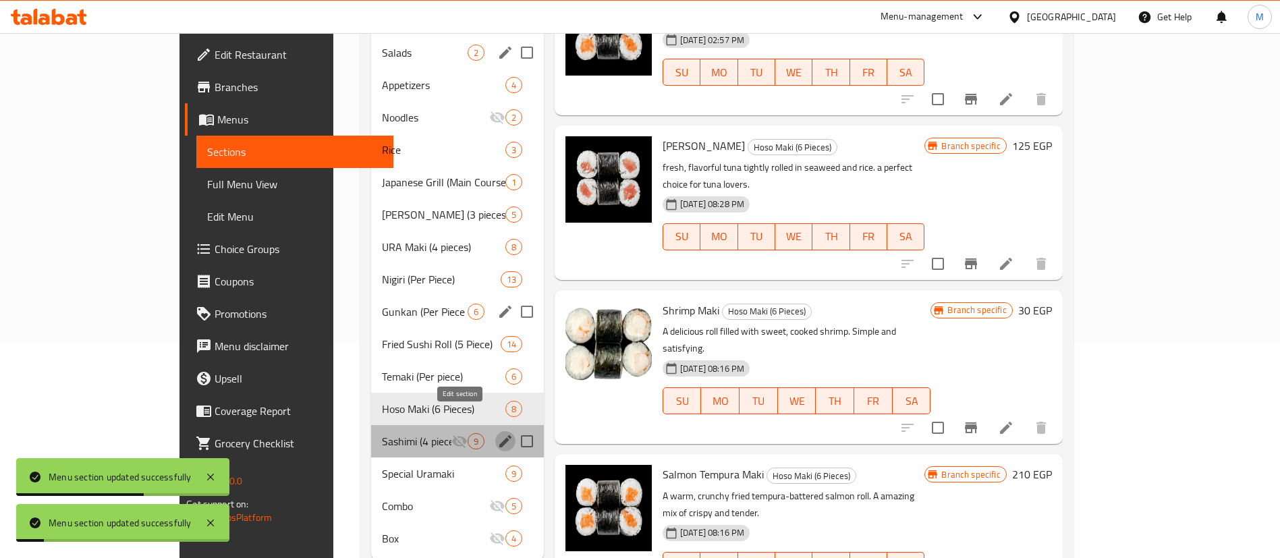
click at [499, 435] on icon "edit" at bounding box center [505, 441] width 12 height 12
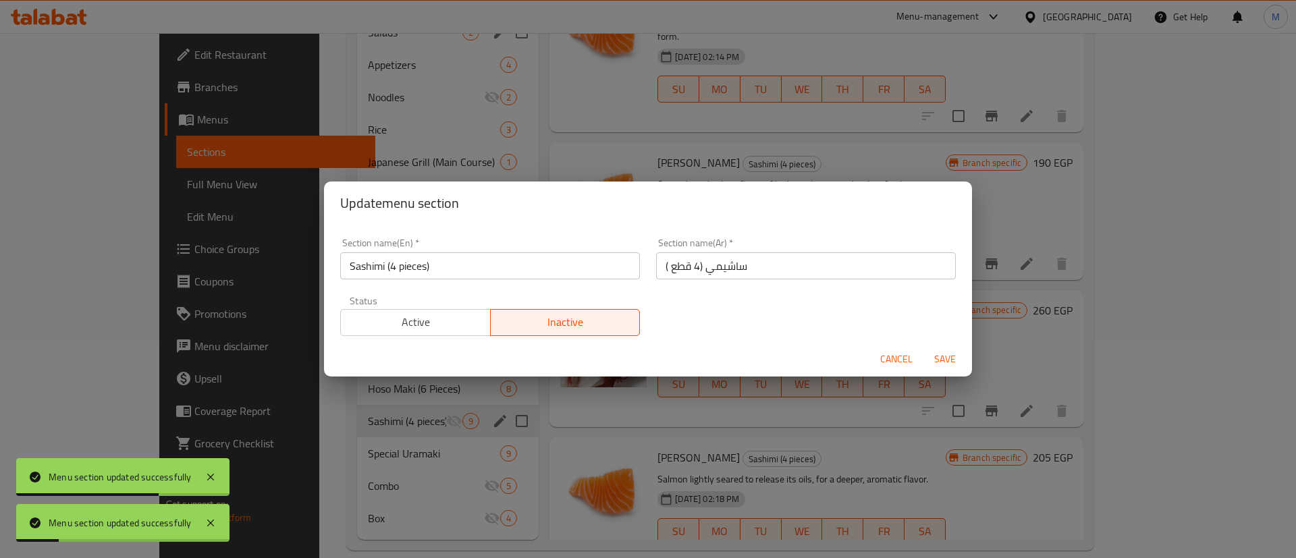
click at [456, 315] on span "Active" at bounding box center [415, 323] width 139 height 20
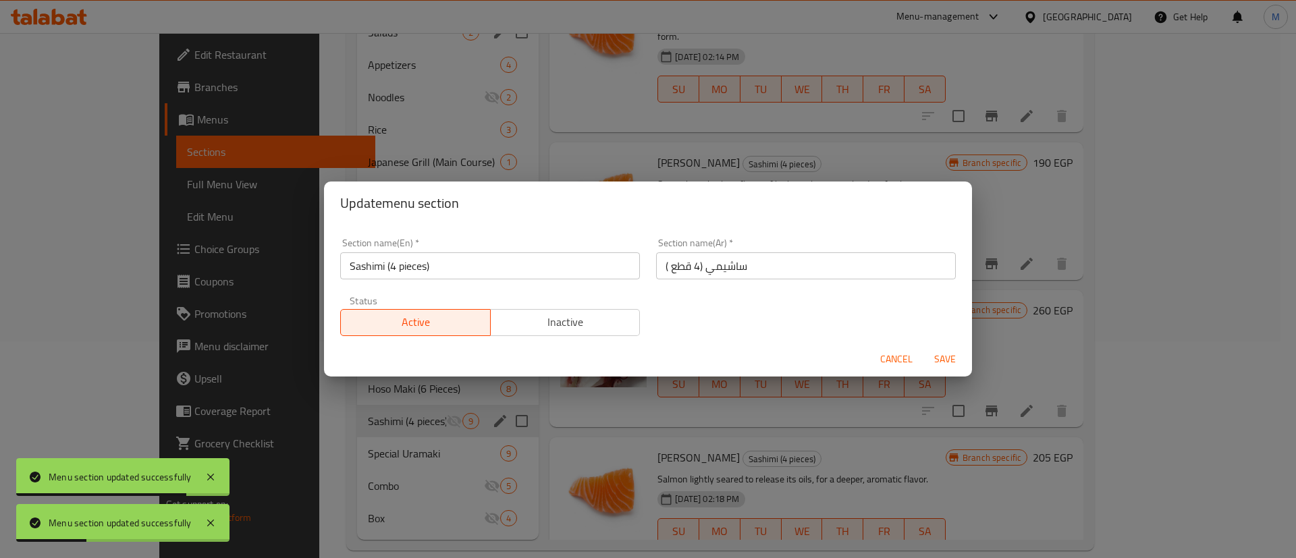
click at [938, 358] on span "Save" at bounding box center [945, 359] width 32 height 17
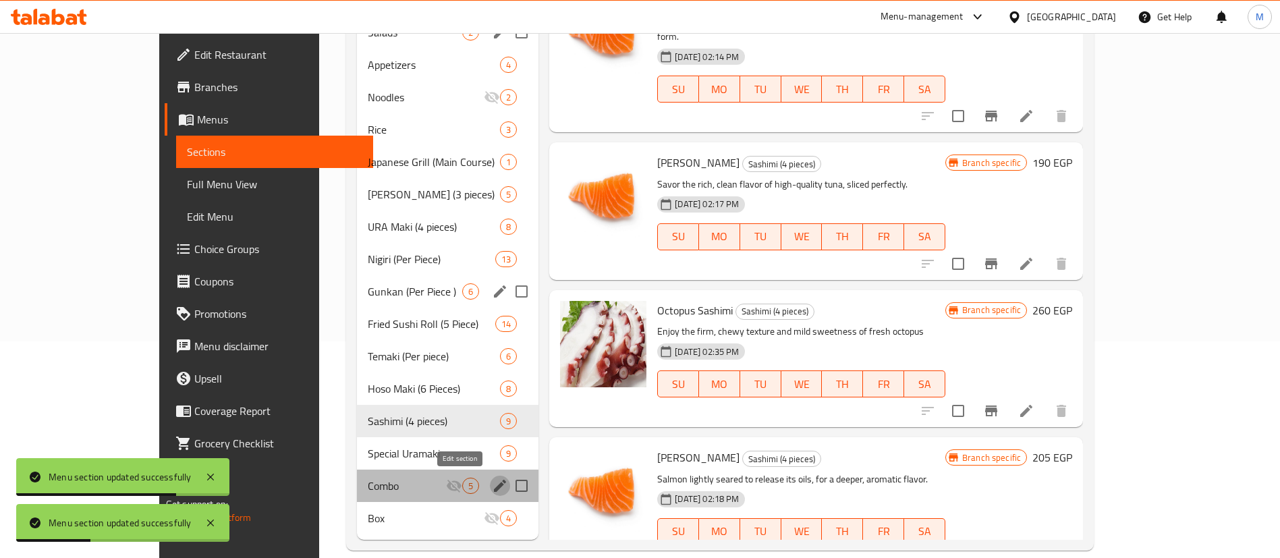
click at [492, 484] on icon "edit" at bounding box center [500, 486] width 16 height 16
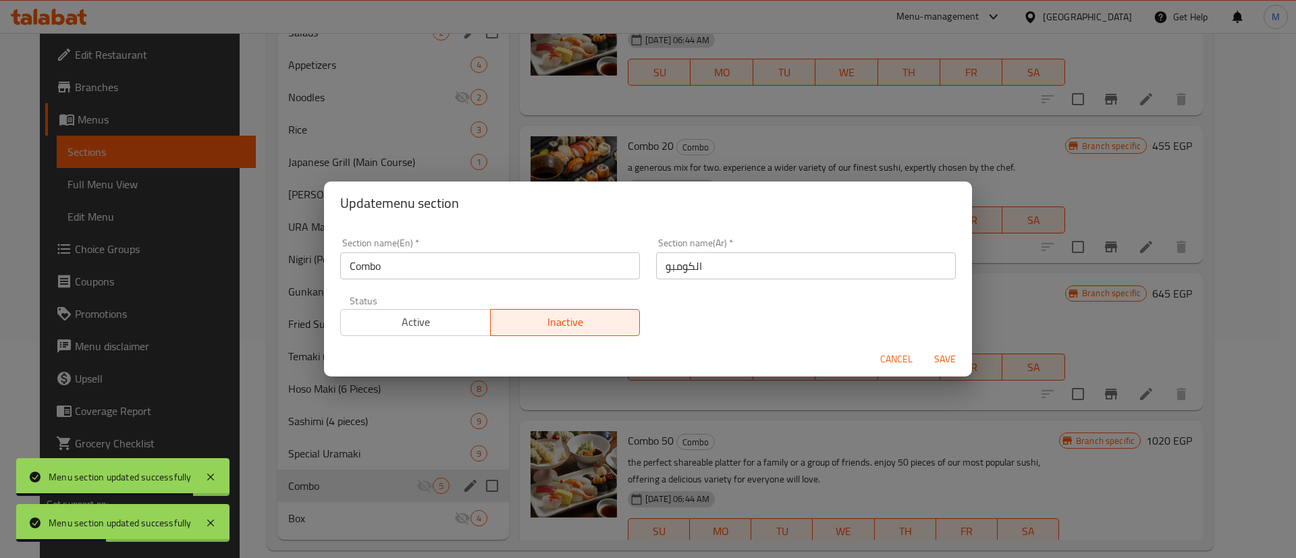
click at [430, 337] on div "Status Active Inactive" at bounding box center [490, 316] width 316 height 57
click at [439, 326] on span "Active" at bounding box center [415, 323] width 139 height 20
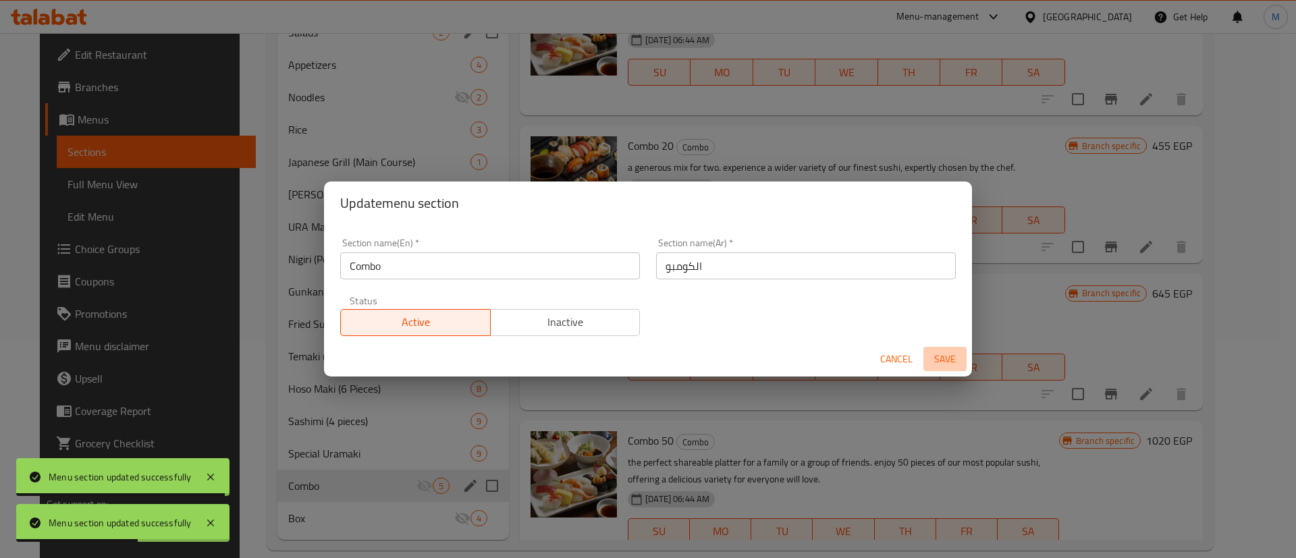
click at [940, 365] on span "Save" at bounding box center [945, 359] width 32 height 17
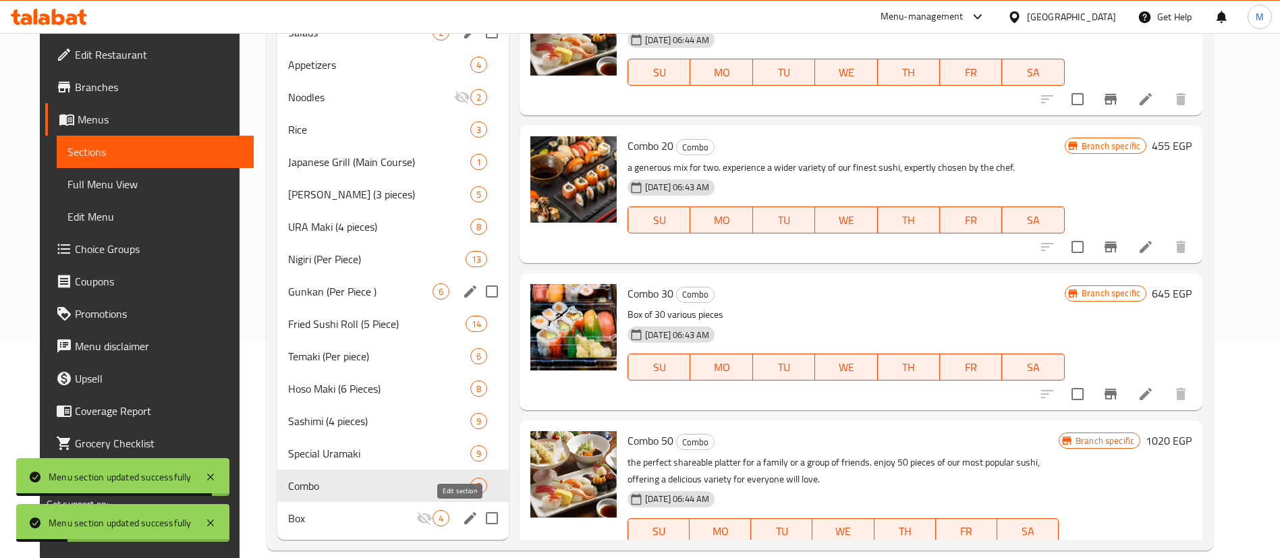
click at [466, 524] on icon "edit" at bounding box center [470, 518] width 16 height 16
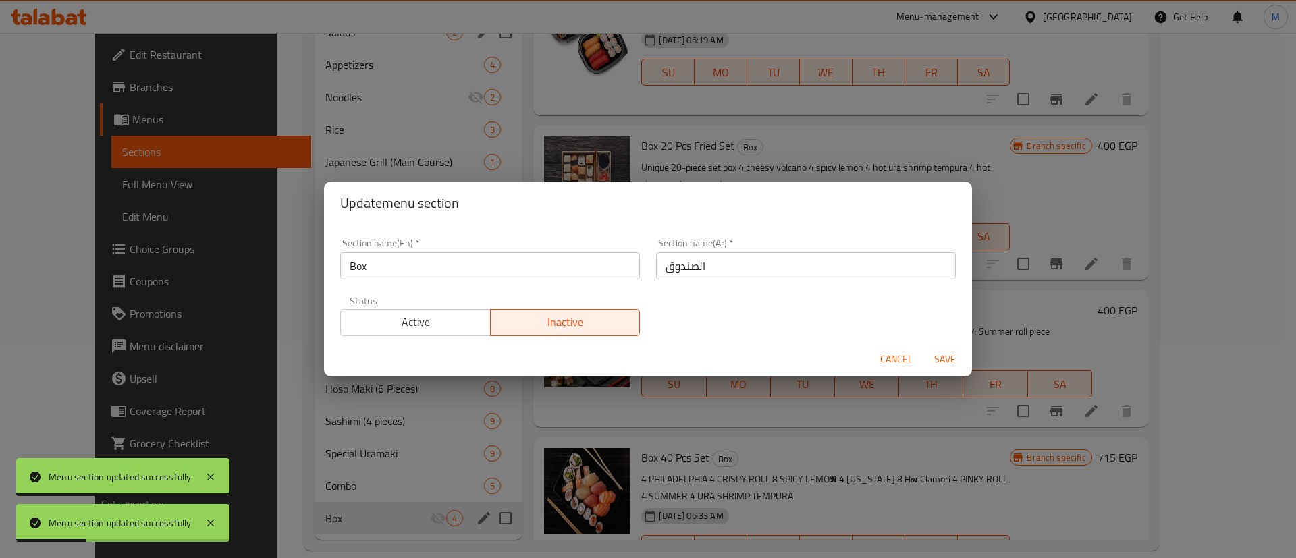
click at [408, 331] on span "Active" at bounding box center [415, 323] width 139 height 20
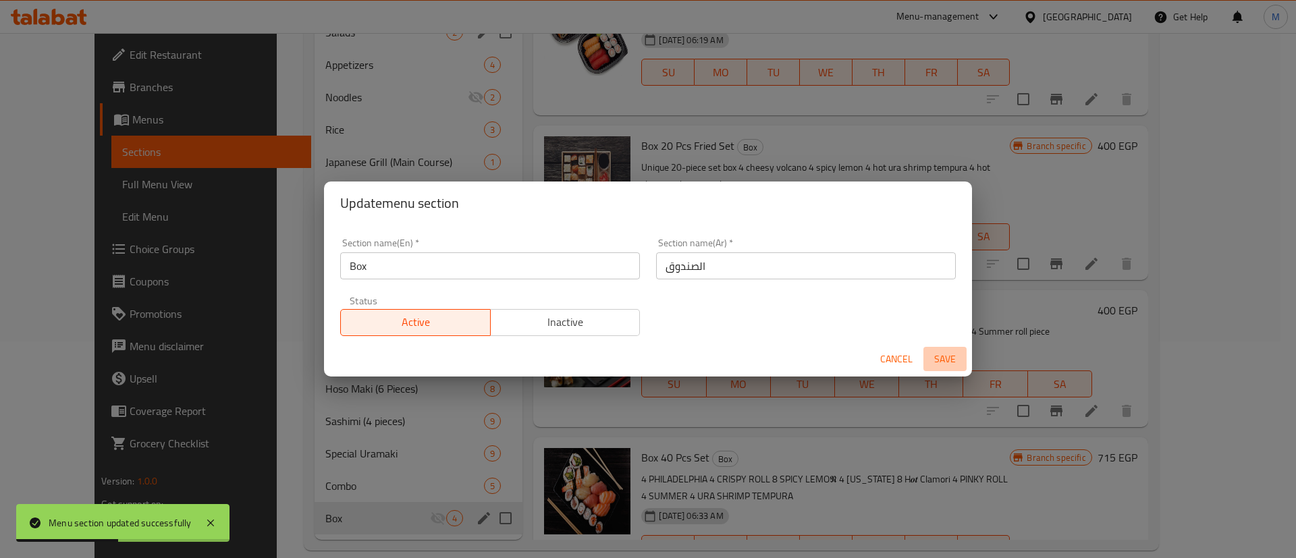
click at [930, 350] on button "Save" at bounding box center [944, 359] width 43 height 25
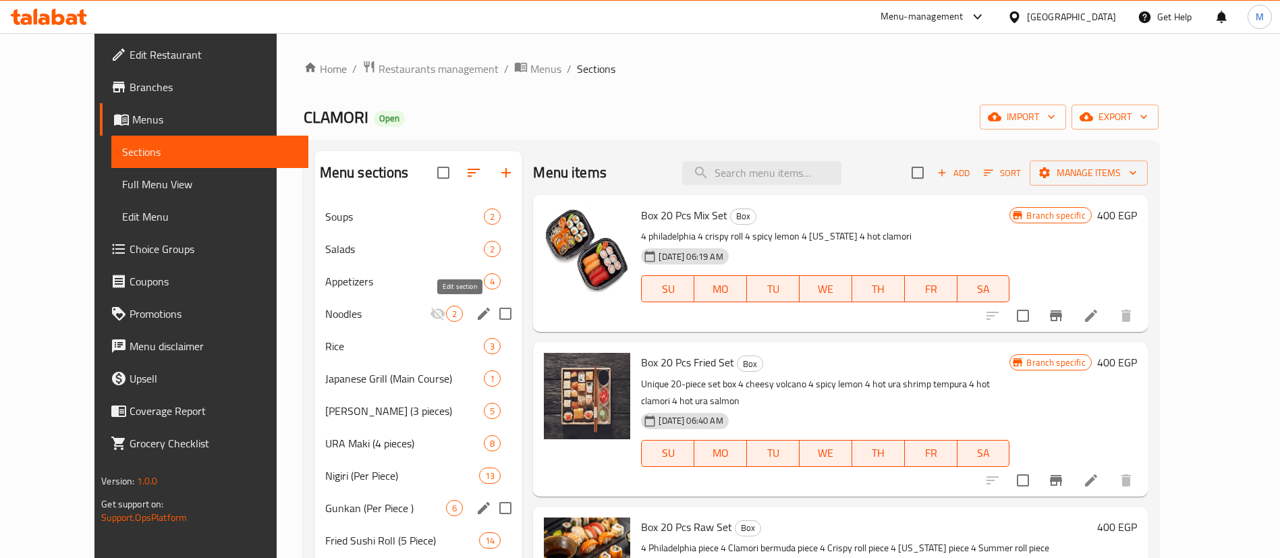
click at [478, 315] on icon "edit" at bounding box center [484, 314] width 12 height 12
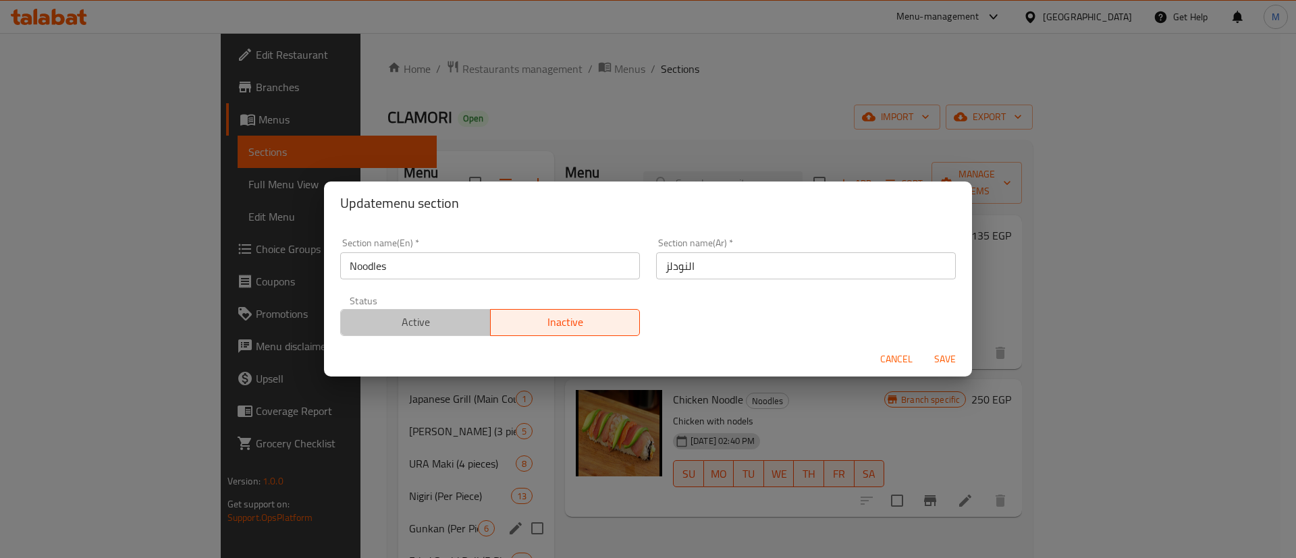
click at [428, 323] on span "Active" at bounding box center [415, 323] width 139 height 20
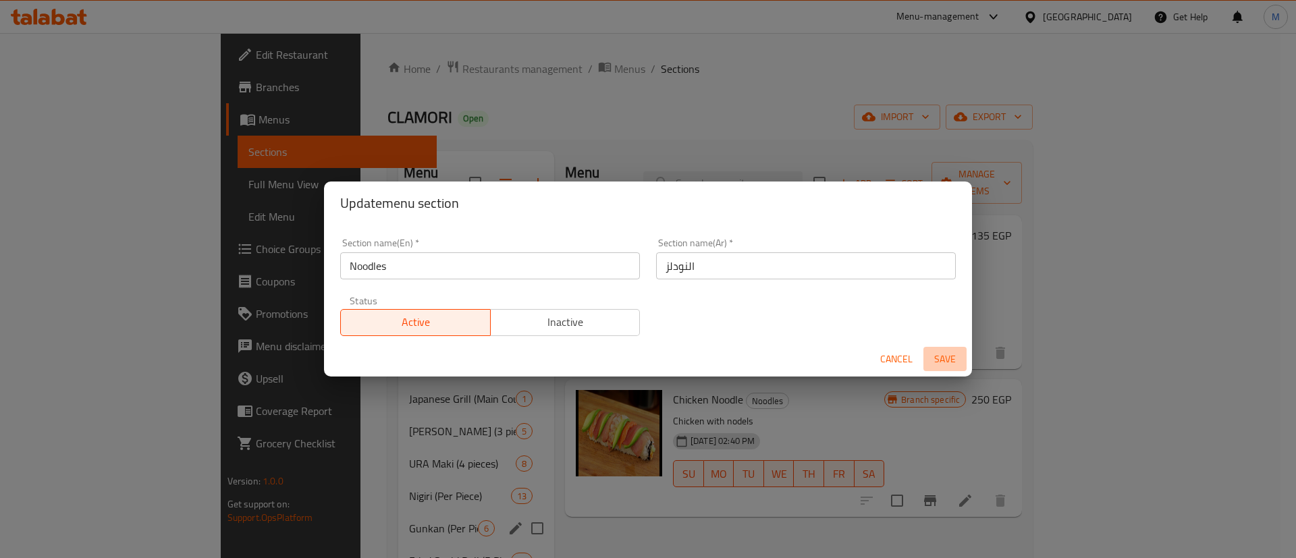
click at [938, 347] on button "Save" at bounding box center [944, 359] width 43 height 25
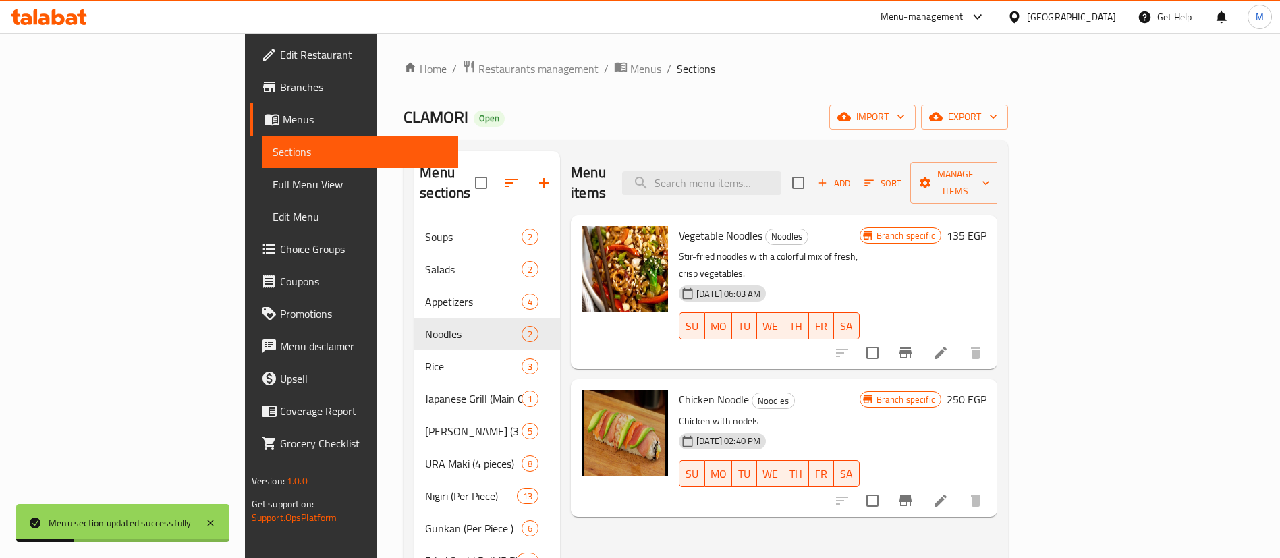
click at [479, 62] on span "Restaurants management" at bounding box center [539, 69] width 120 height 16
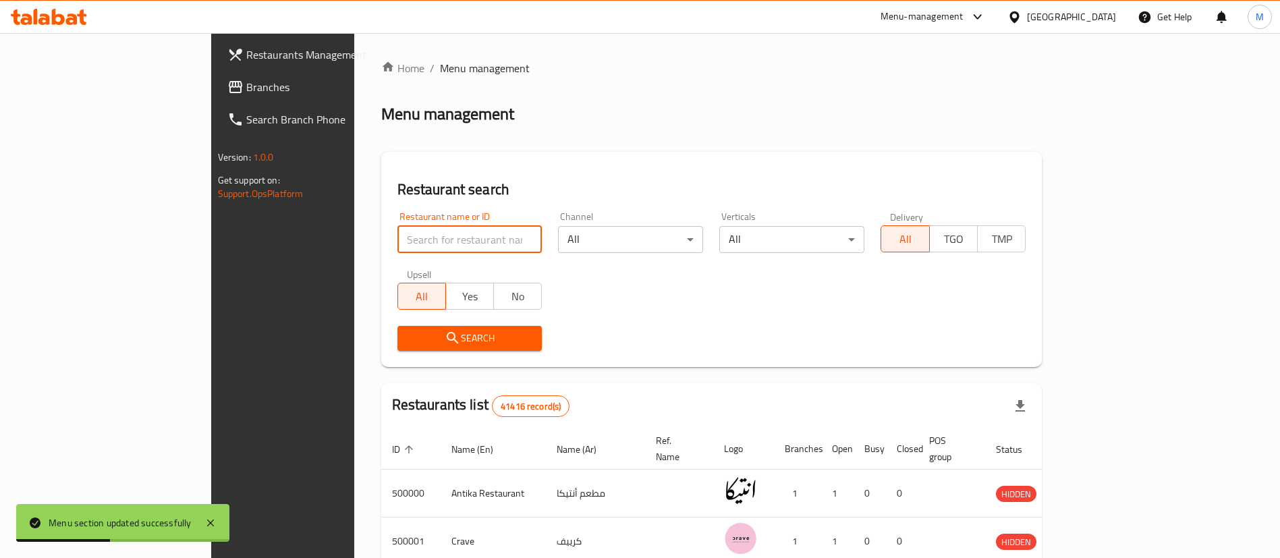
click at [398, 237] on input "search" at bounding box center [470, 239] width 145 height 27
type input "burger republic"
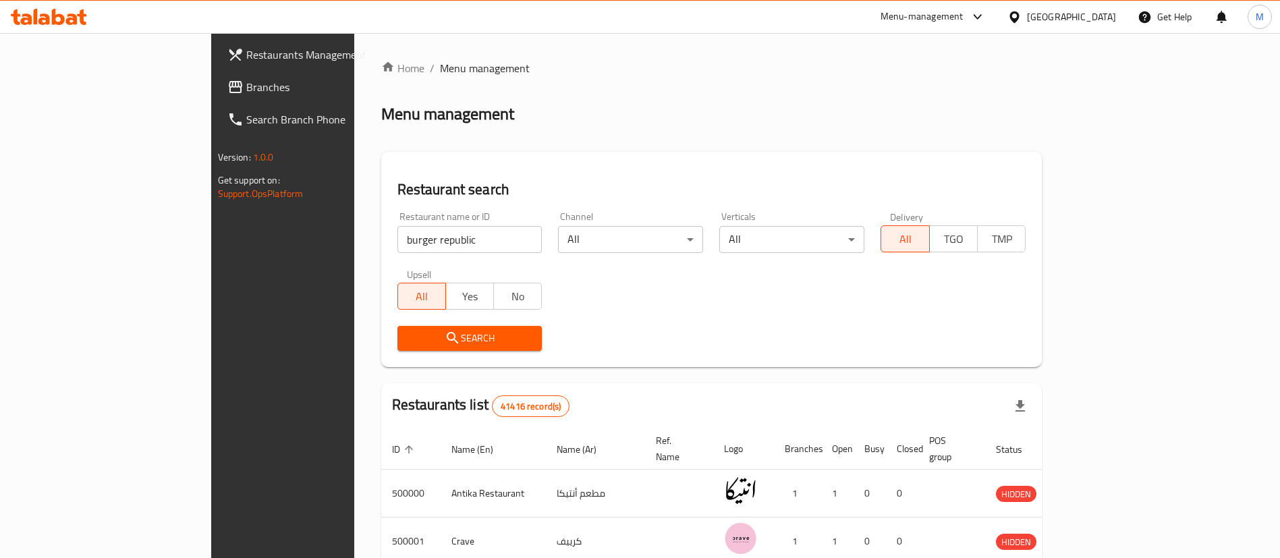
click at [408, 331] on span "Search" at bounding box center [470, 338] width 124 height 17
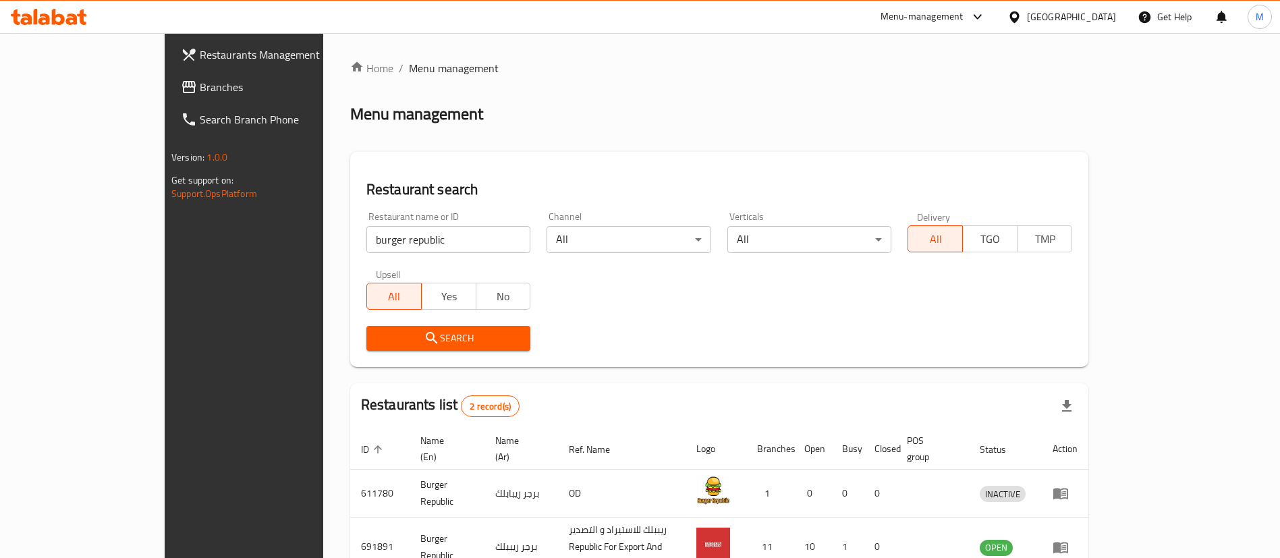
scroll to position [65, 0]
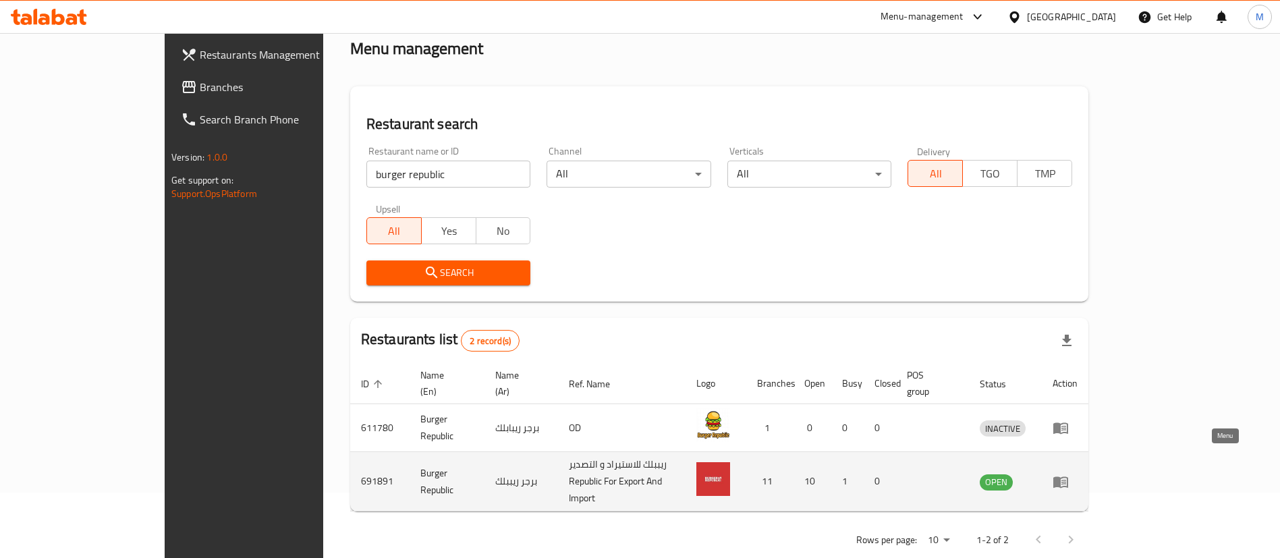
click at [1069, 474] on icon "enhanced table" at bounding box center [1061, 482] width 16 height 16
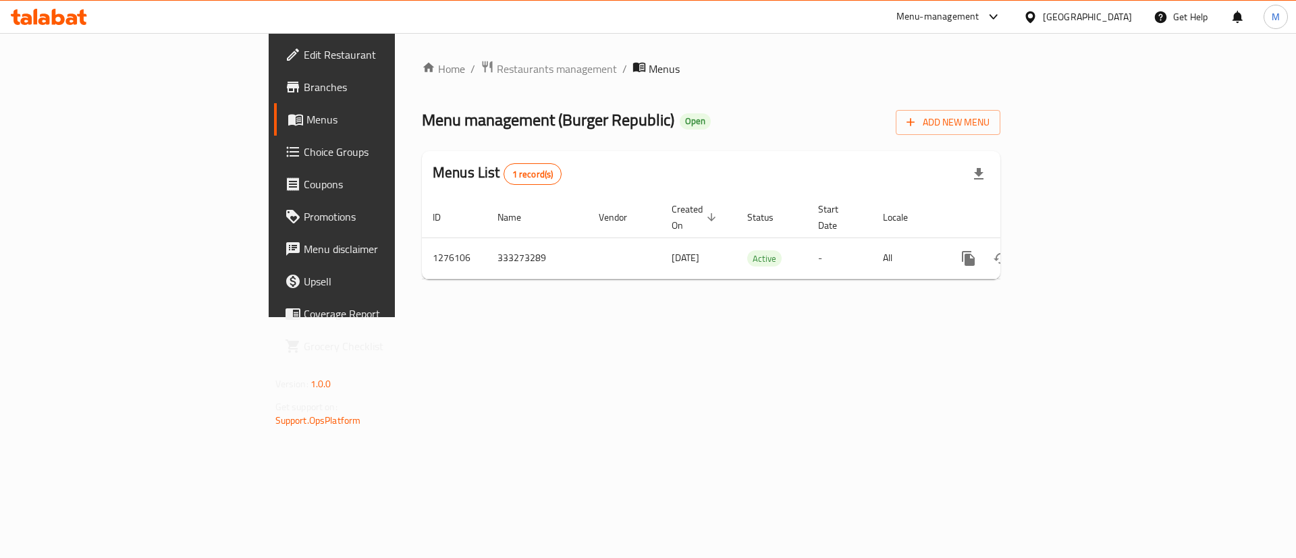
click at [395, 55] on div "Home / Restaurants management / Menus Menu management ( Burger Republic ) Open …" at bounding box center [711, 175] width 632 height 284
click at [497, 72] on span "Restaurants management" at bounding box center [557, 69] width 120 height 16
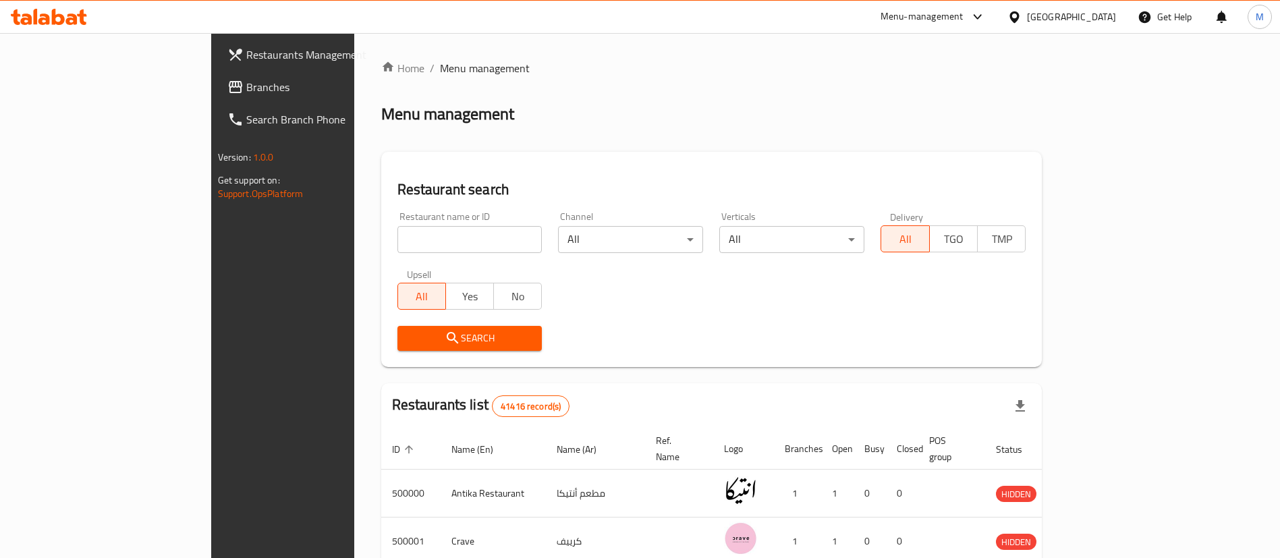
click at [246, 54] on span "Restaurants Management" at bounding box center [330, 55] width 168 height 16
